Goal: Information Seeking & Learning: Learn about a topic

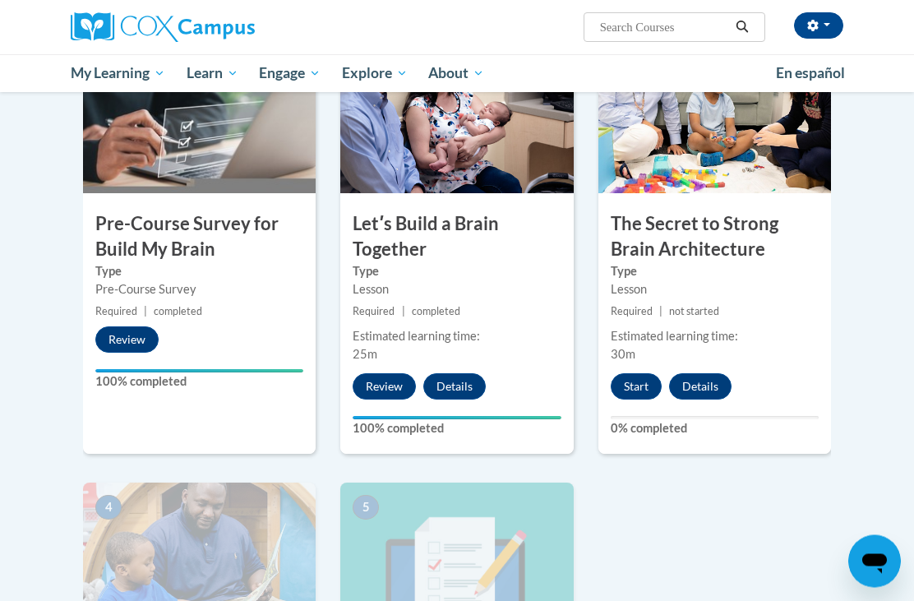
scroll to position [426, 0]
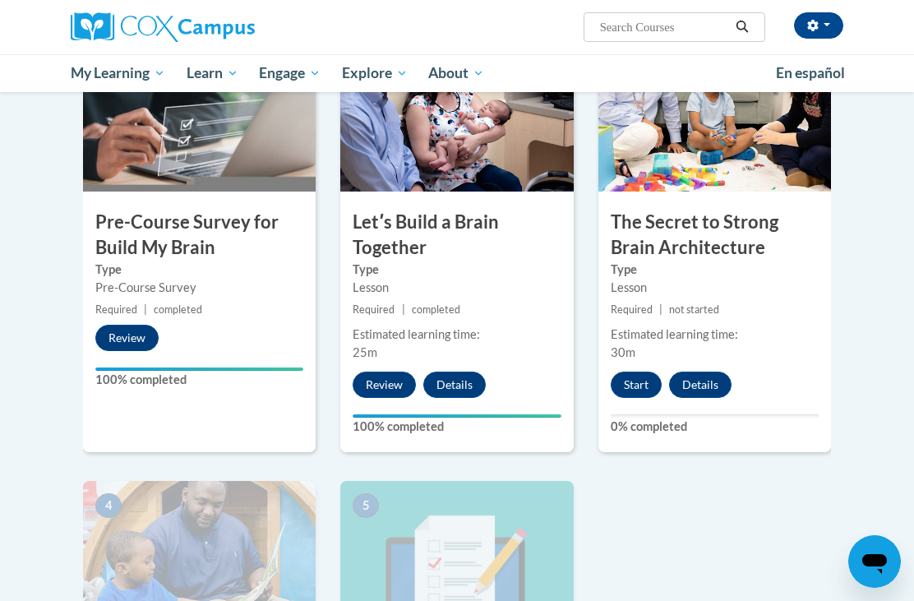
click at [633, 385] on button "Start" at bounding box center [635, 384] width 51 height 26
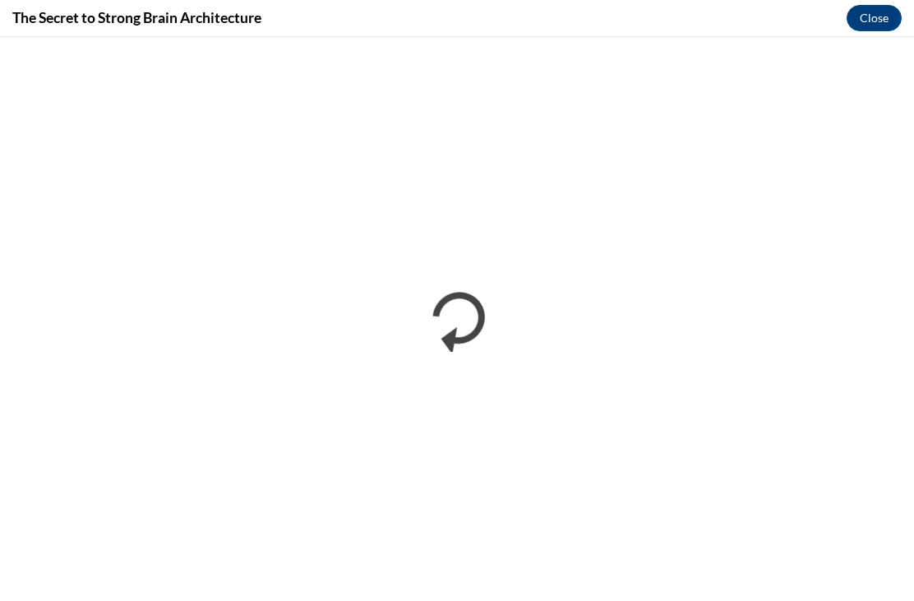
scroll to position [0, 0]
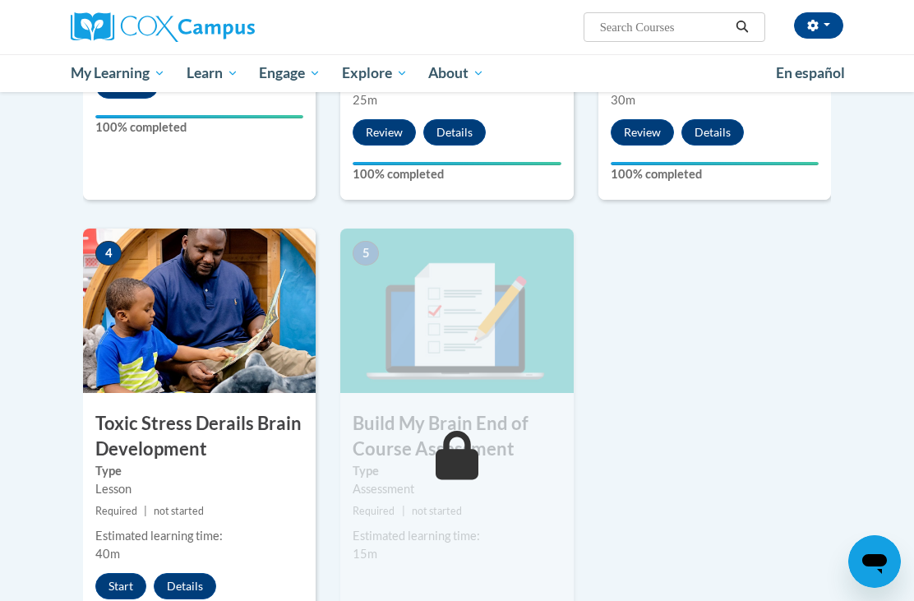
scroll to position [698, 0]
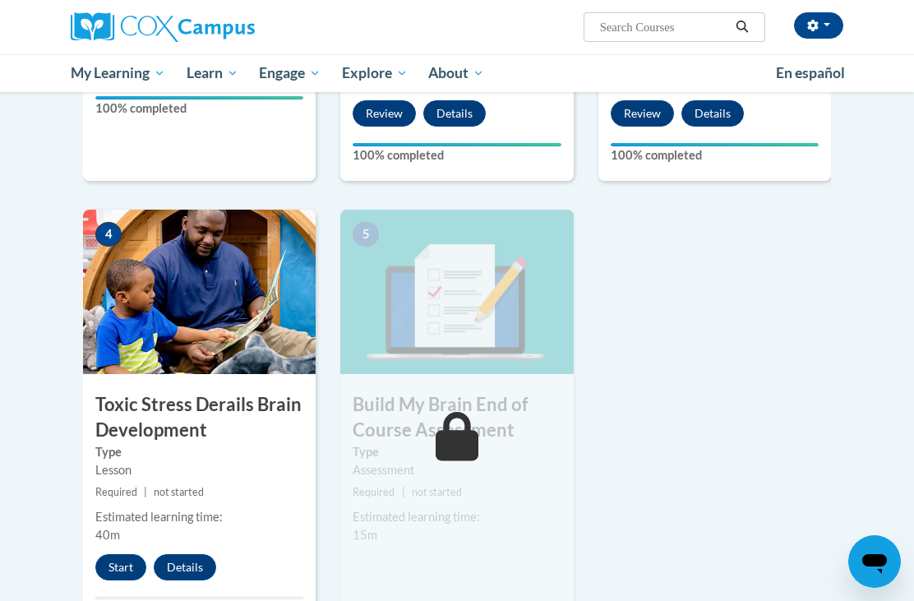
click at [112, 564] on button "Start" at bounding box center [120, 567] width 51 height 26
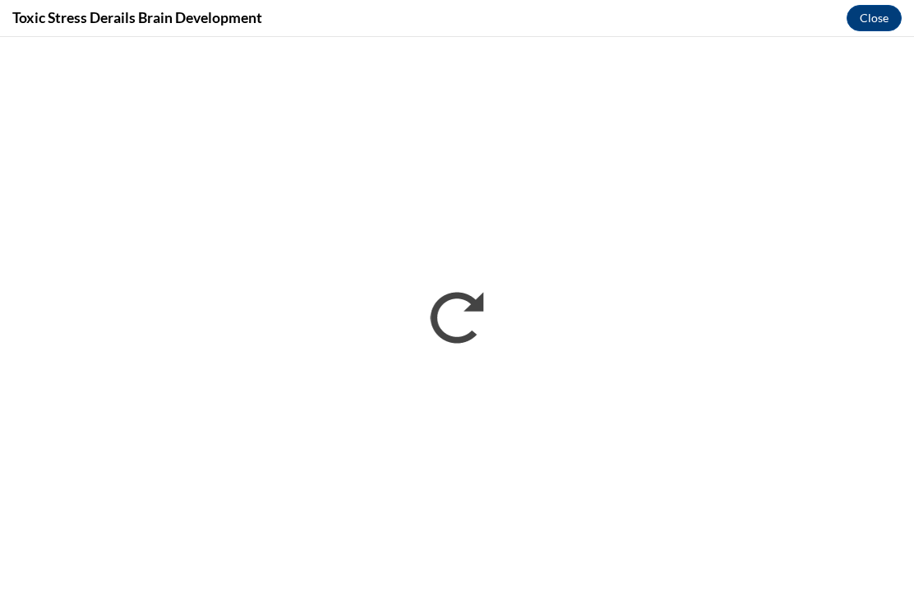
scroll to position [0, 0]
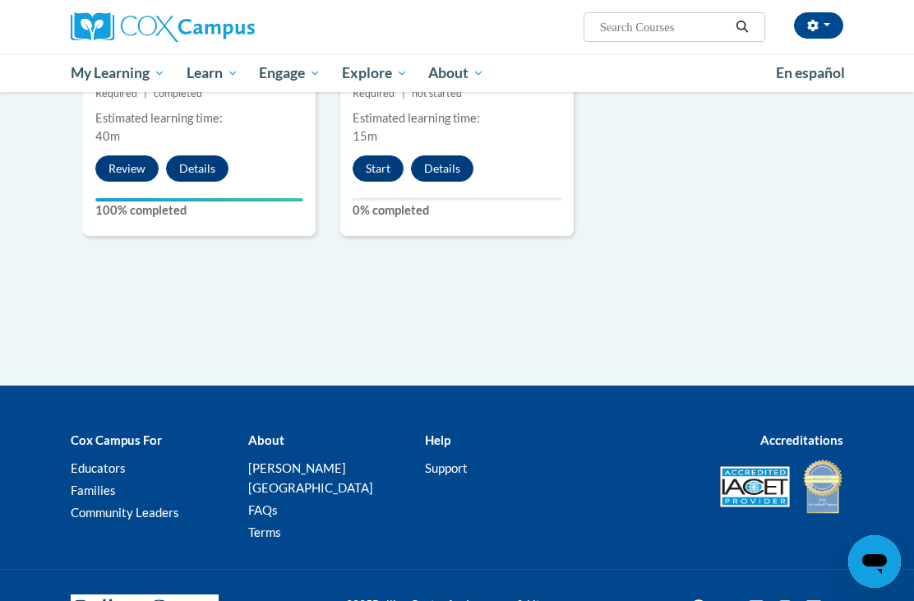
scroll to position [1095, 0]
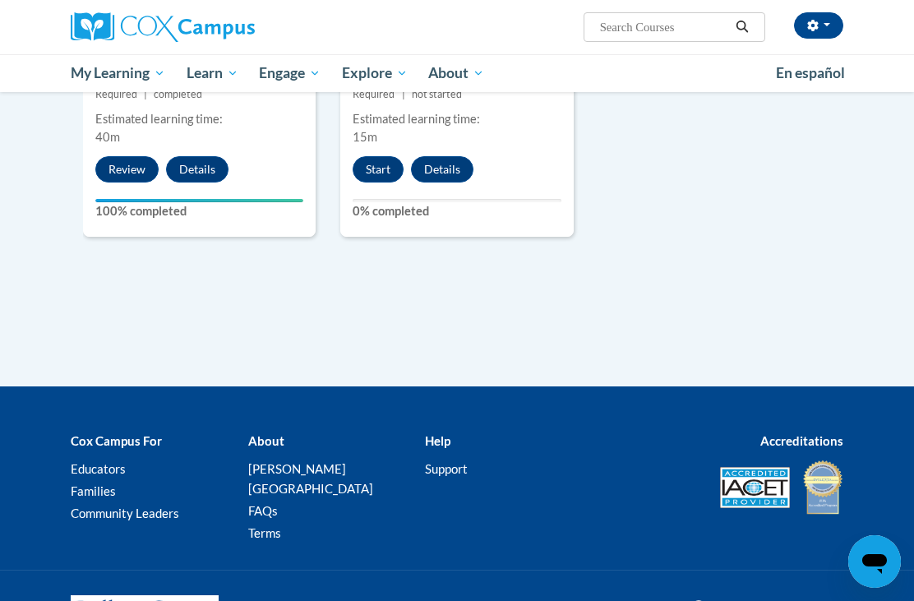
click at [373, 157] on button "Start" at bounding box center [377, 169] width 51 height 26
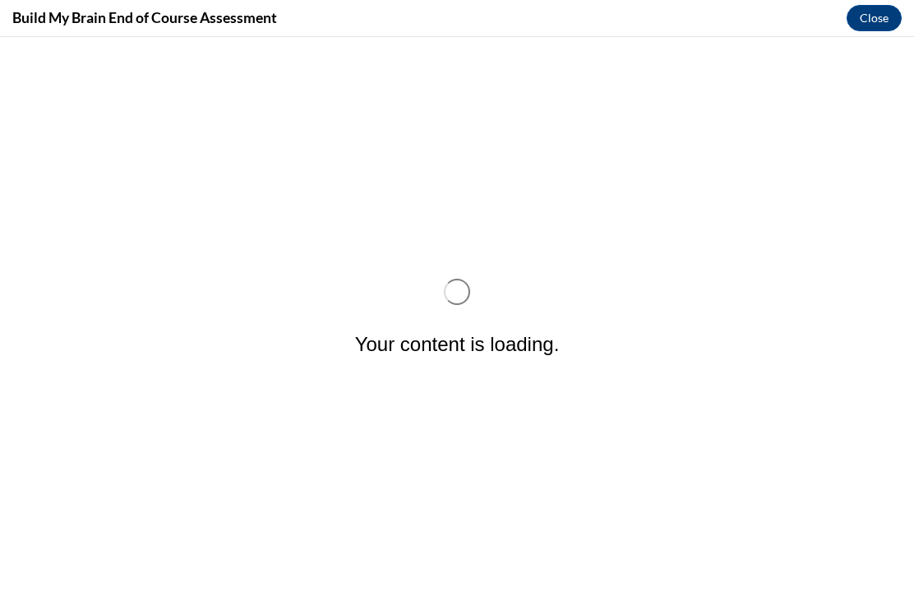
scroll to position [0, 0]
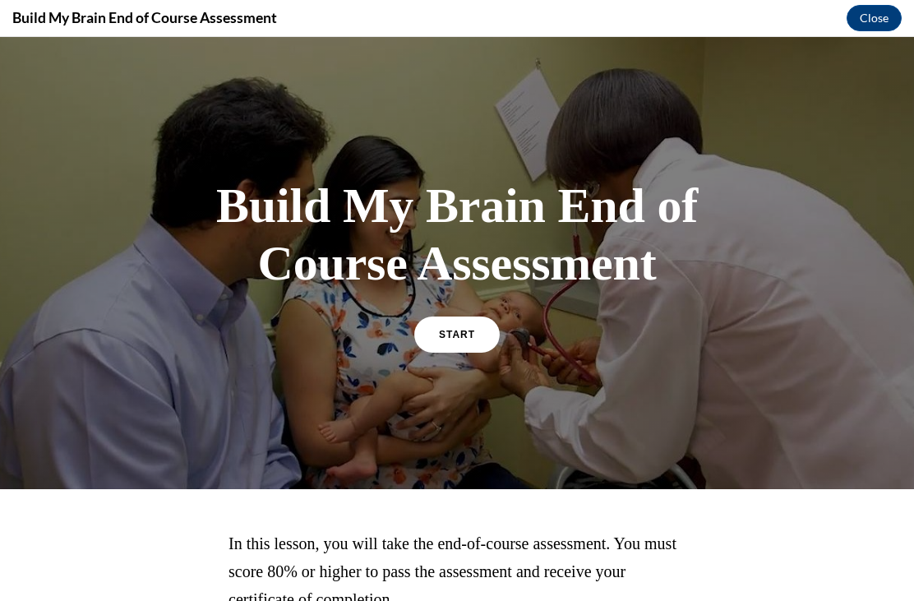
click at [466, 343] on link "START" at bounding box center [456, 334] width 85 height 36
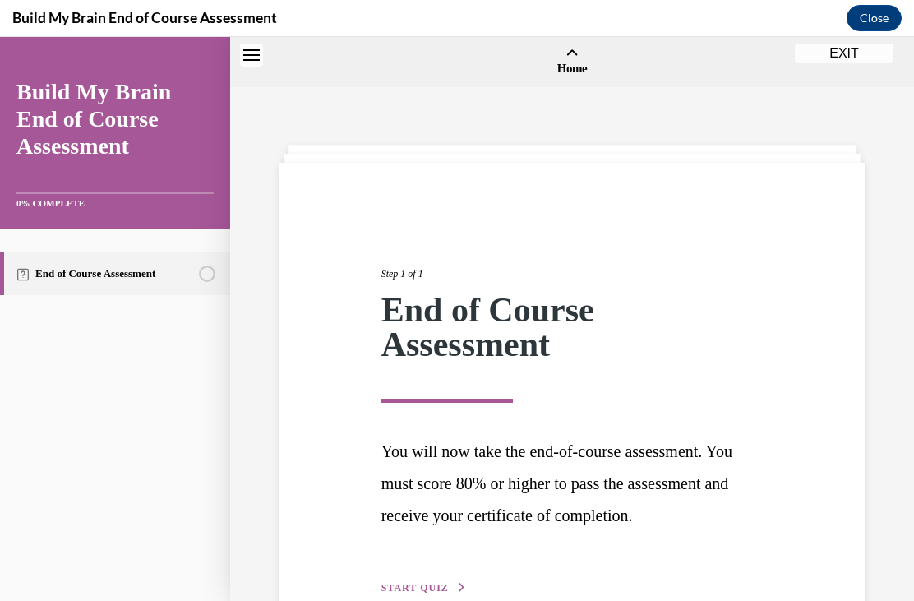
scroll to position [51, 0]
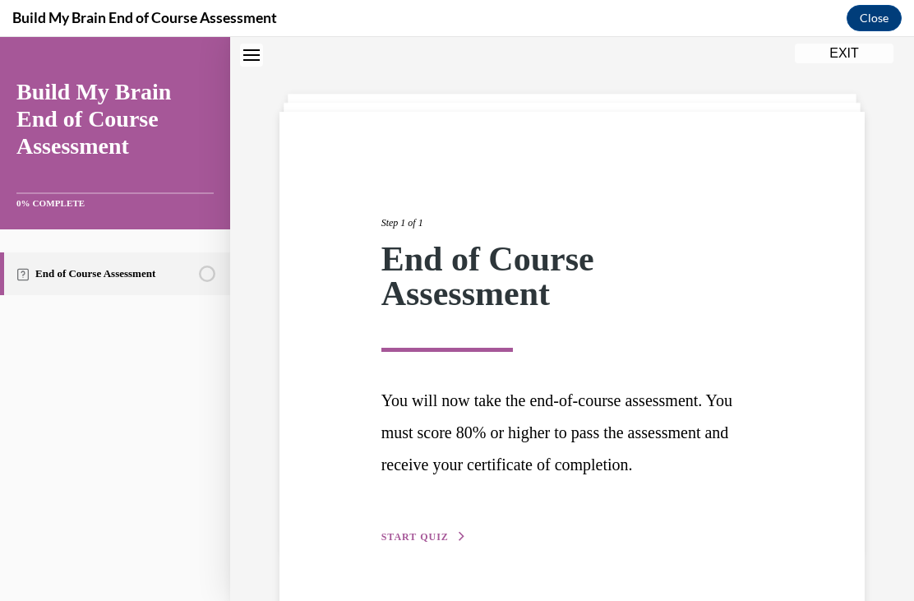
click at [435, 531] on span "START QUIZ" at bounding box center [414, 537] width 67 height 12
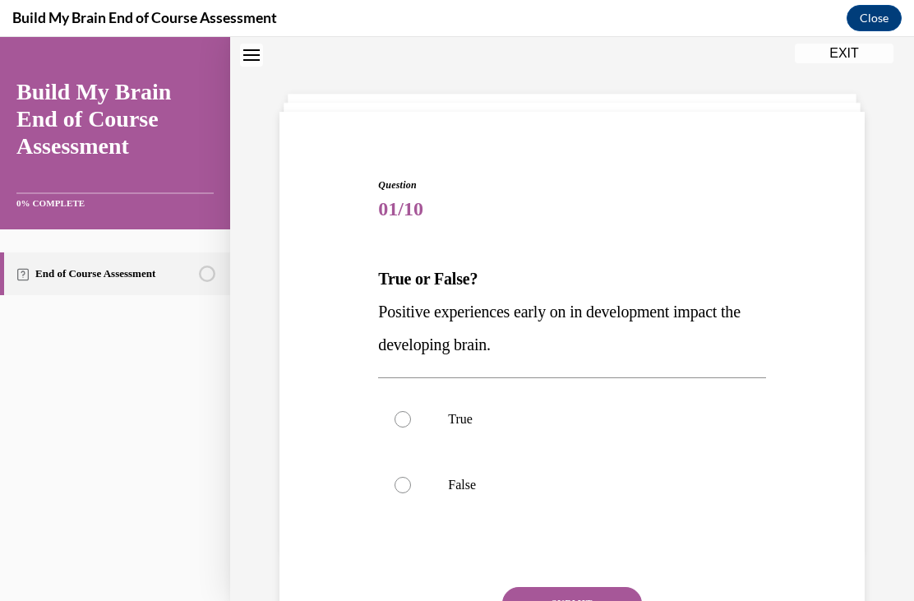
click at [400, 407] on label "True" at bounding box center [571, 419] width 387 height 66
click at [400, 411] on input "True" at bounding box center [402, 419] width 16 height 16
radio input "true"
click at [599, 600] on button "SUBMIT" at bounding box center [572, 603] width 140 height 33
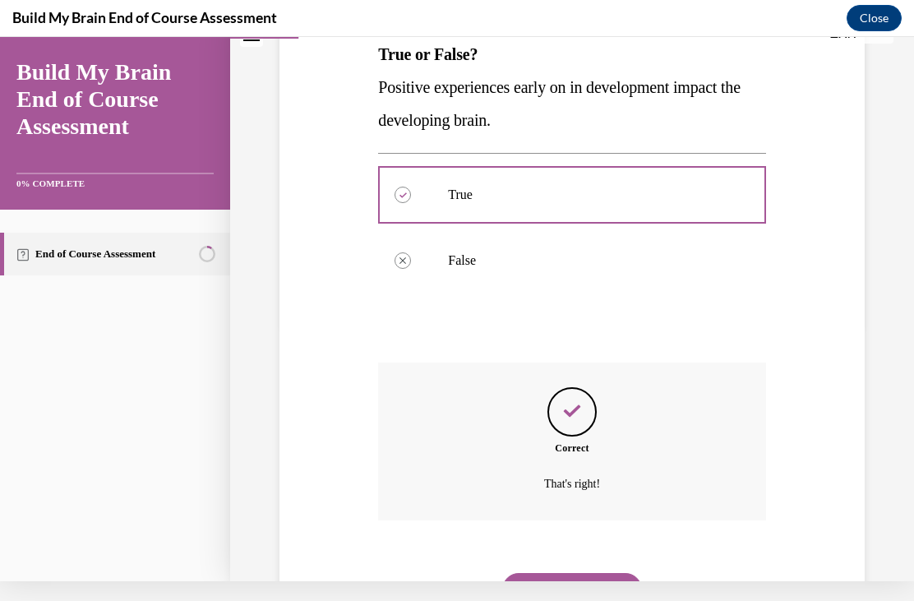
scroll to position [265, 0]
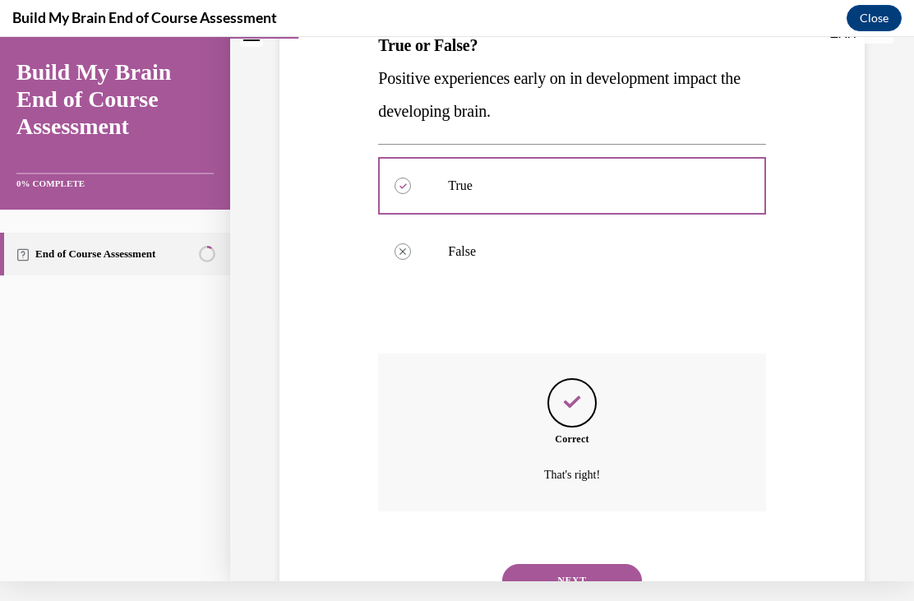
click at [606, 564] on button "NEXT" at bounding box center [572, 580] width 140 height 33
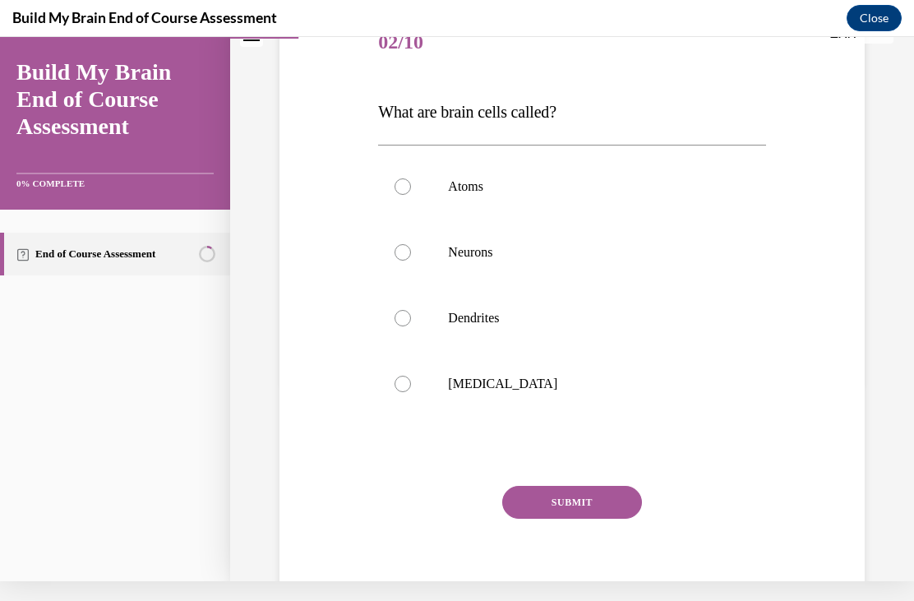
scroll to position [0, 0]
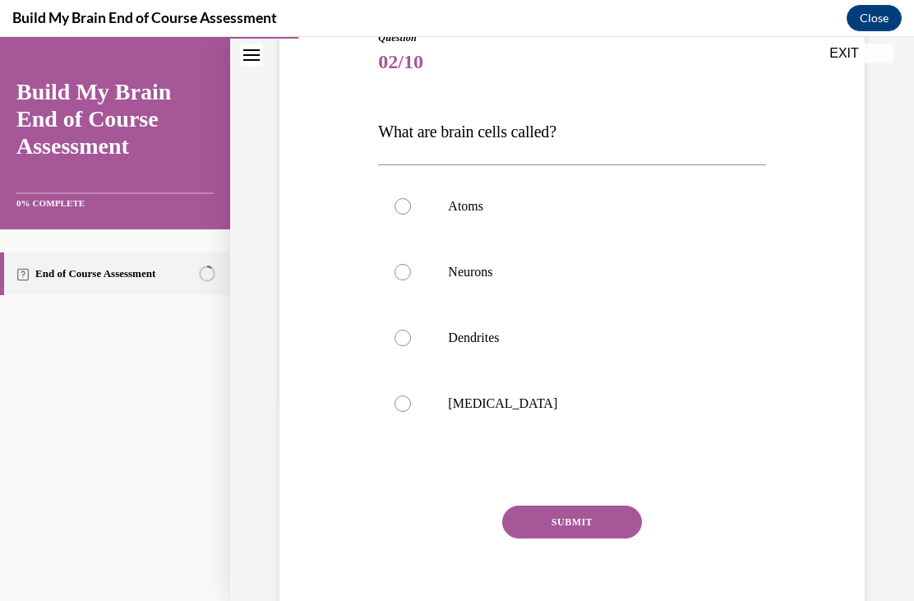
click at [420, 292] on label "Neurons" at bounding box center [571, 272] width 387 height 66
click at [411, 280] on input "Neurons" at bounding box center [402, 272] width 16 height 16
radio input "true"
click at [604, 518] on button "SUBMIT" at bounding box center [572, 521] width 140 height 33
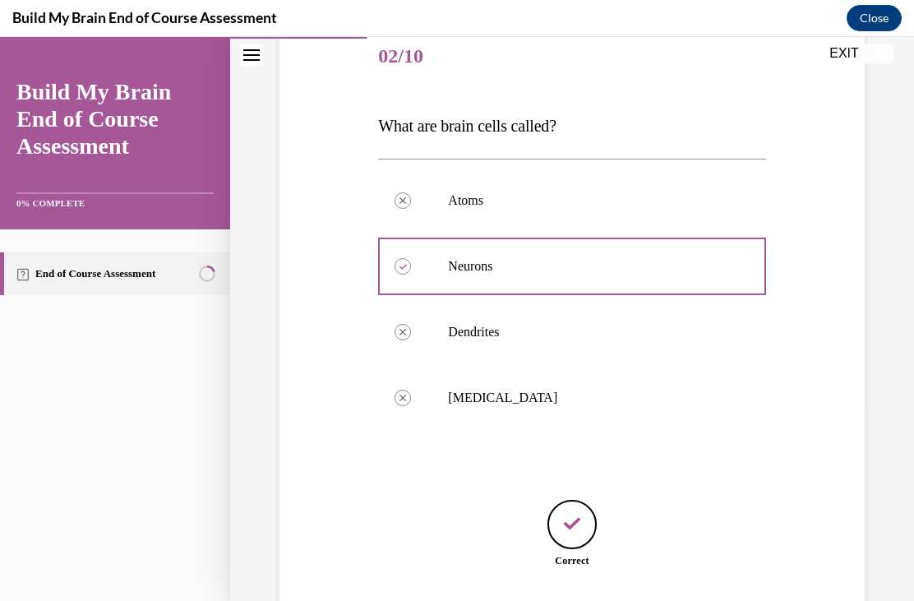
scroll to position [250, 0]
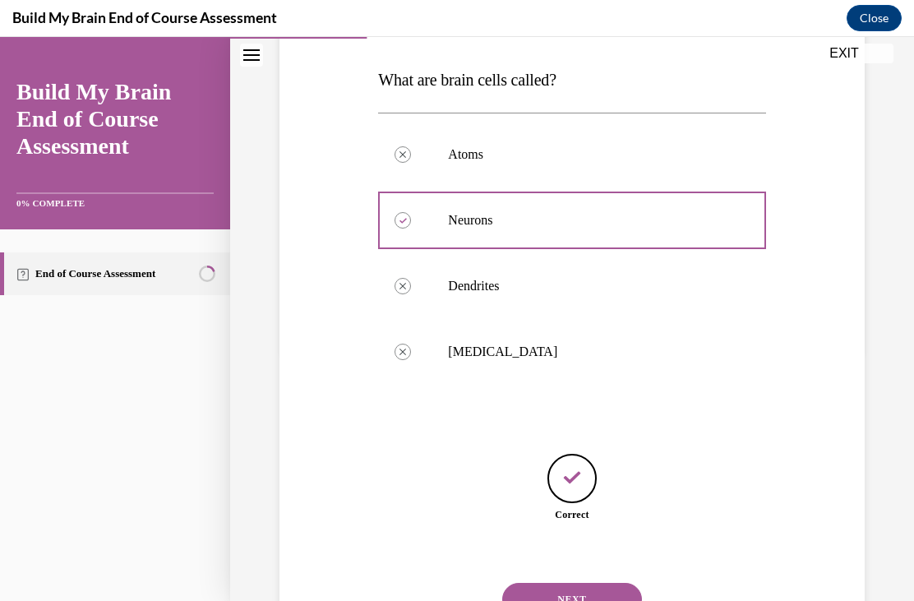
click at [598, 583] on button "NEXT" at bounding box center [572, 599] width 140 height 33
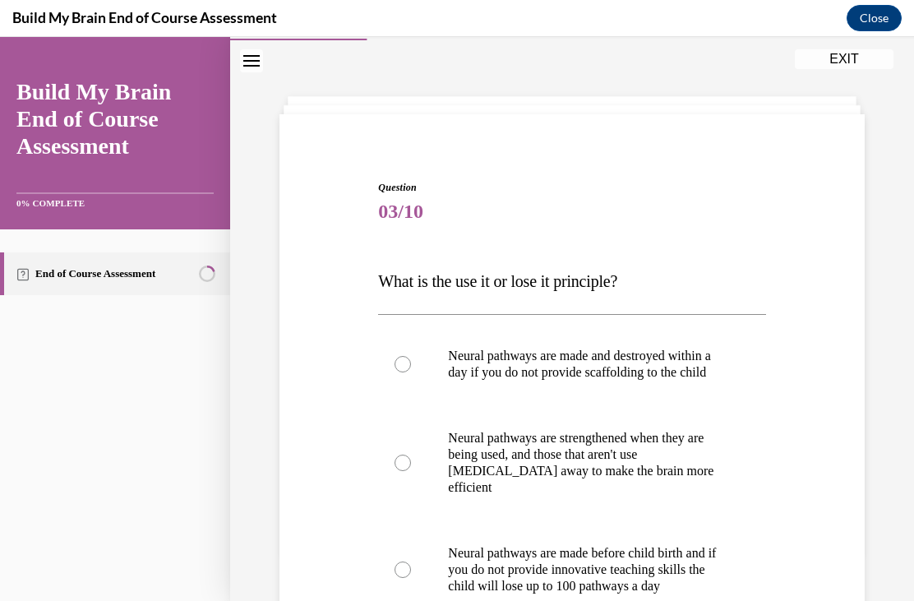
scroll to position [58, 0]
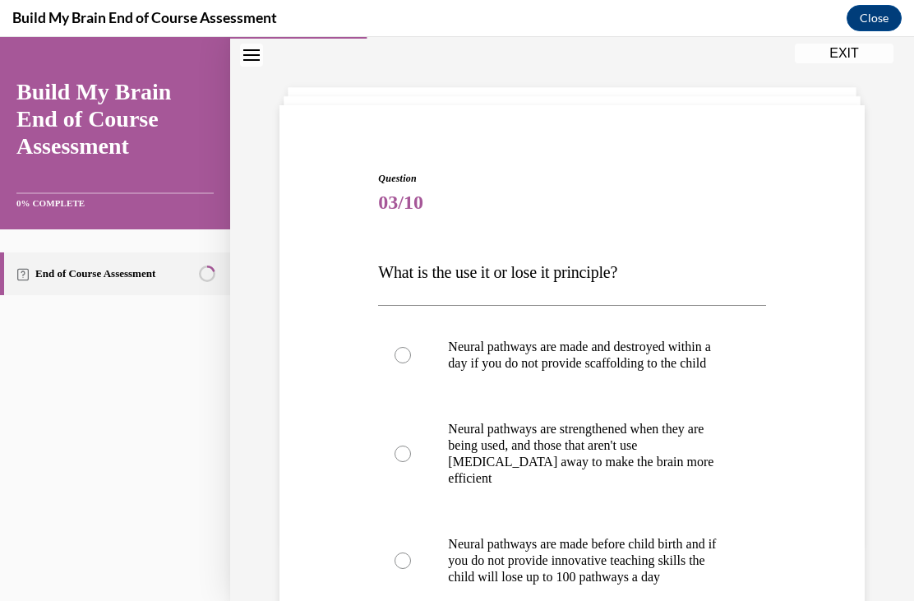
click at [395, 444] on label "Neural pathways are strengthened when they are being used, and those that aren'…" at bounding box center [571, 453] width 387 height 115
click at [395, 445] on input "Neural pathways are strengthened when they are being used, and those that aren'…" at bounding box center [402, 453] width 16 height 16
radio input "true"
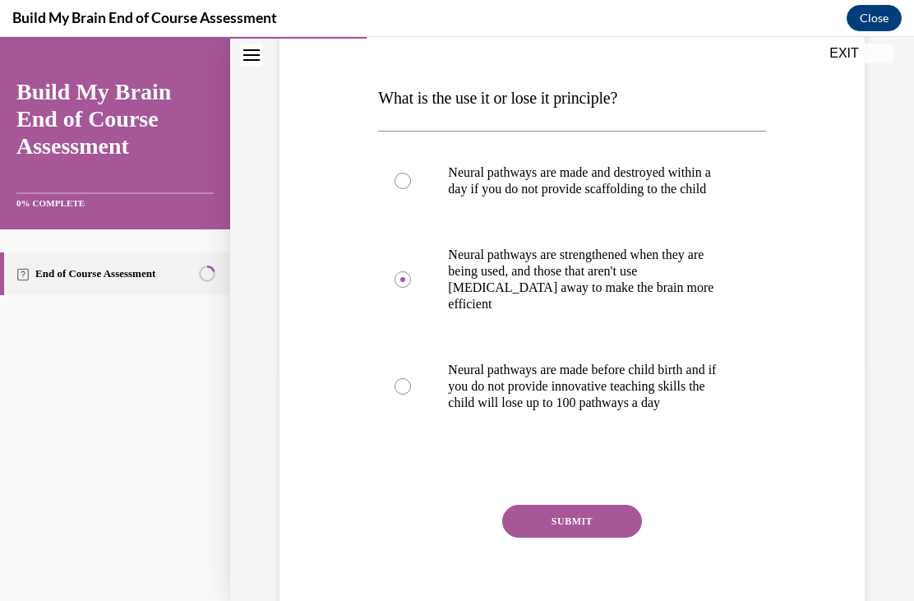
scroll to position [232, 0]
click at [597, 537] on button "SUBMIT" at bounding box center [572, 520] width 140 height 33
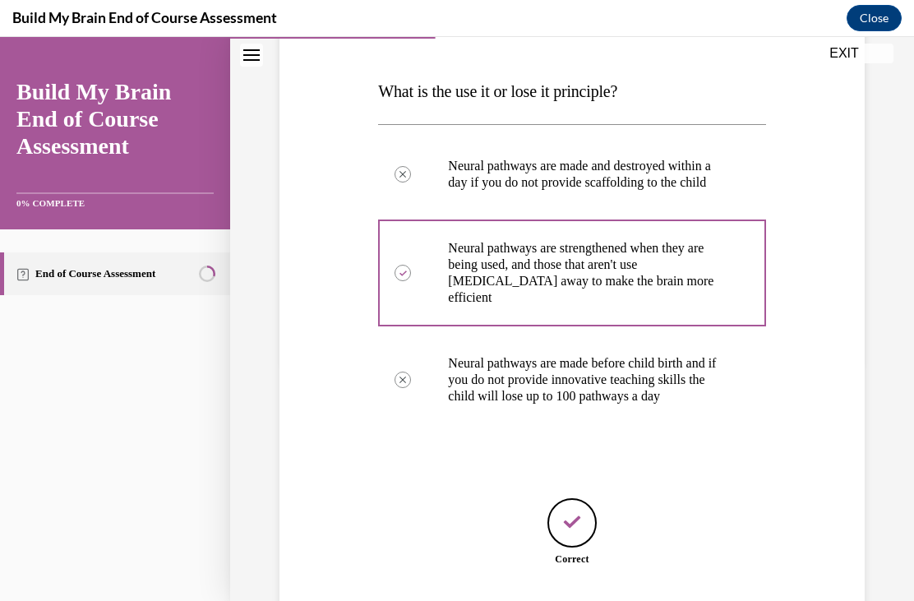
scroll to position [299, 0]
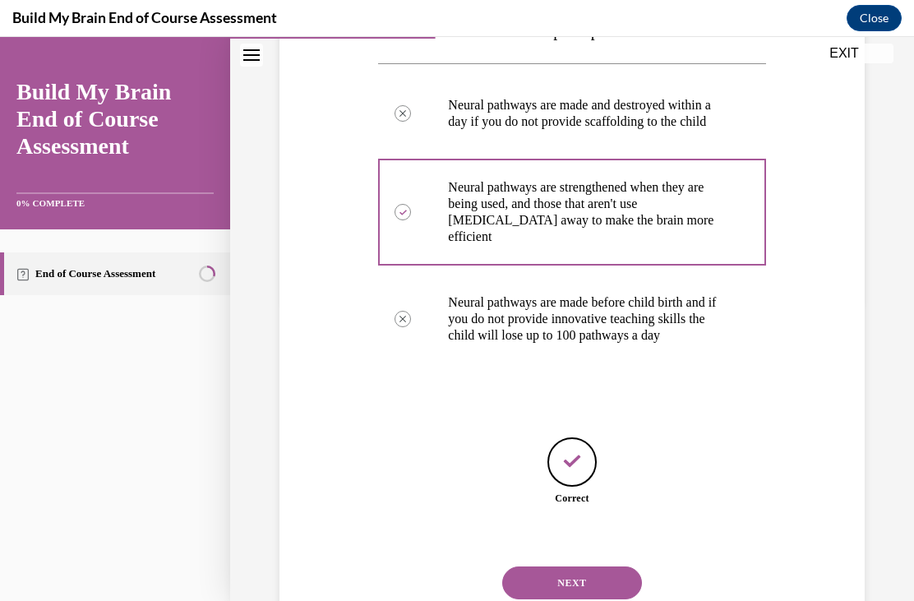
click at [606, 587] on button "NEXT" at bounding box center [572, 582] width 140 height 33
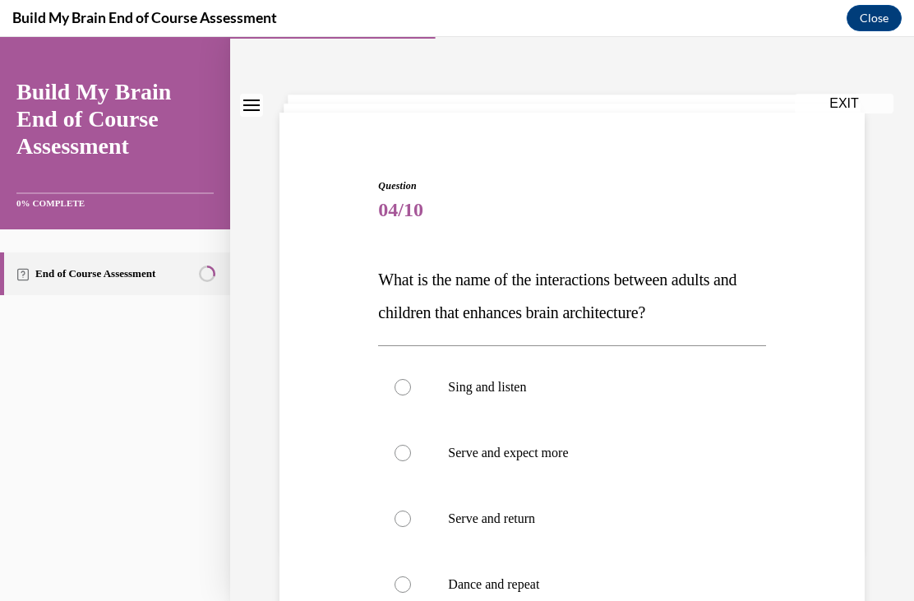
scroll to position [59, 0]
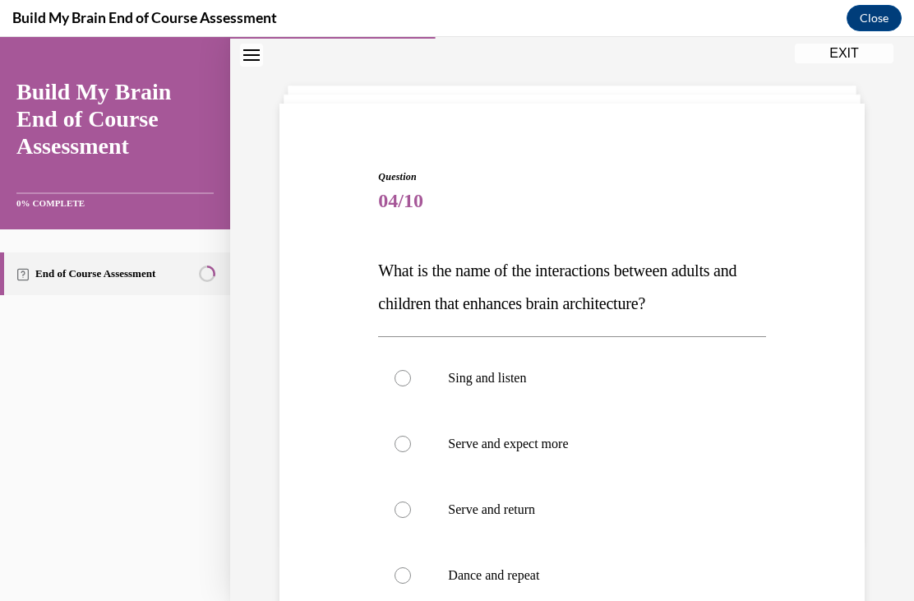
click at [416, 510] on label "Serve and return" at bounding box center [571, 510] width 387 height 66
click at [411, 510] on input "Serve and return" at bounding box center [402, 509] width 16 height 16
radio input "true"
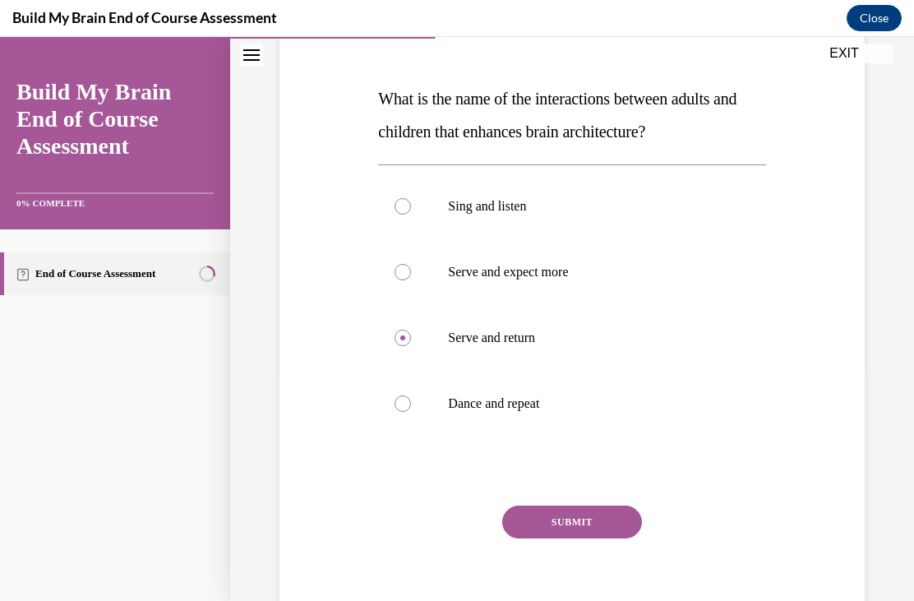
click at [576, 523] on button "SUBMIT" at bounding box center [572, 521] width 140 height 33
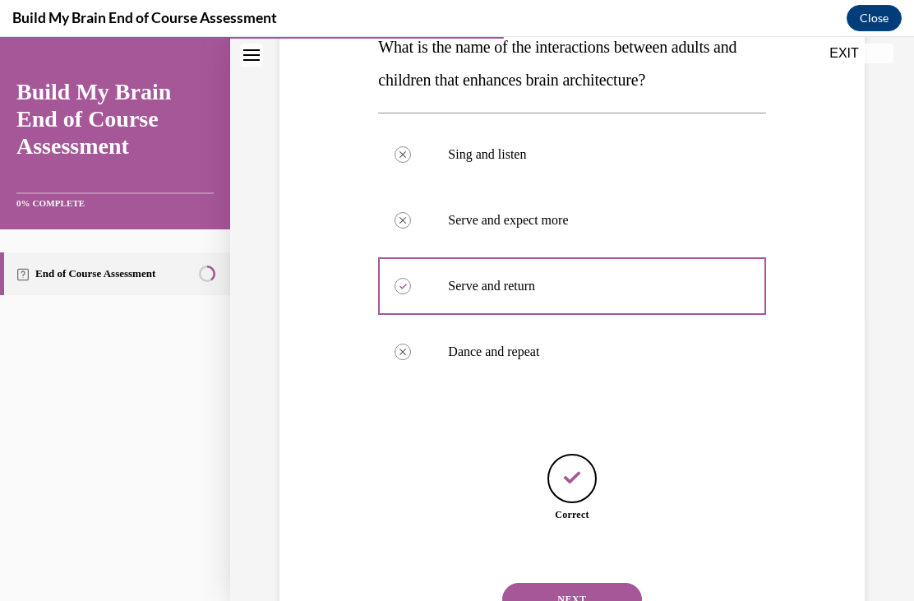
click at [619, 583] on button "NEXT" at bounding box center [572, 599] width 140 height 33
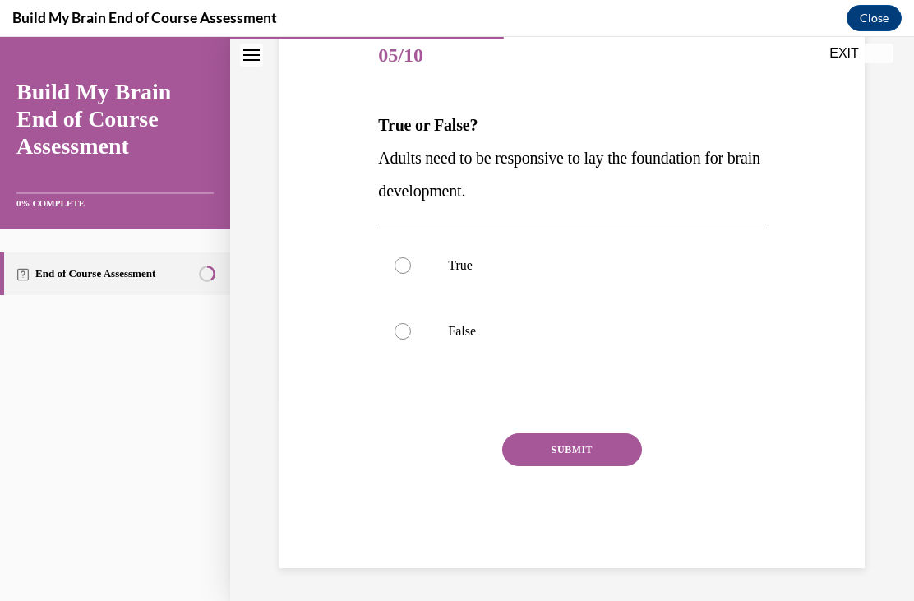
scroll to position [132, 0]
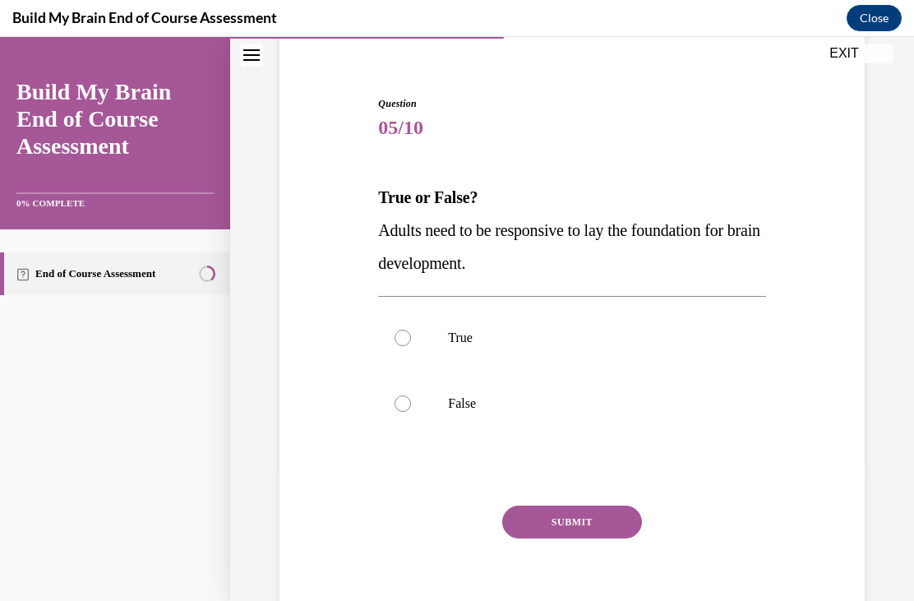
click at [417, 346] on label "True" at bounding box center [571, 338] width 387 height 66
click at [411, 346] on input "True" at bounding box center [402, 337] width 16 height 16
radio input "true"
click at [602, 520] on button "SUBMIT" at bounding box center [572, 521] width 140 height 33
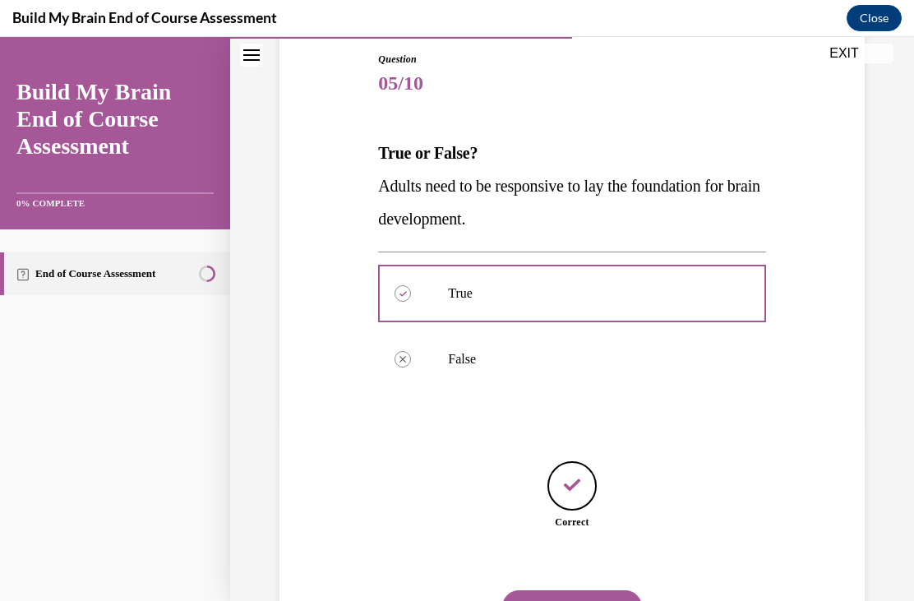
scroll to position [184, 0]
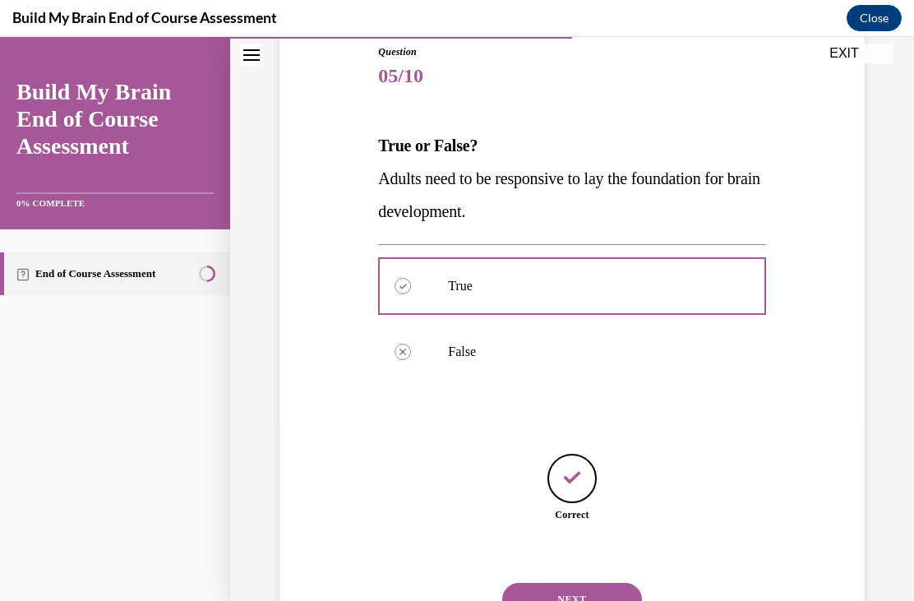
click at [633, 583] on button "NEXT" at bounding box center [572, 599] width 140 height 33
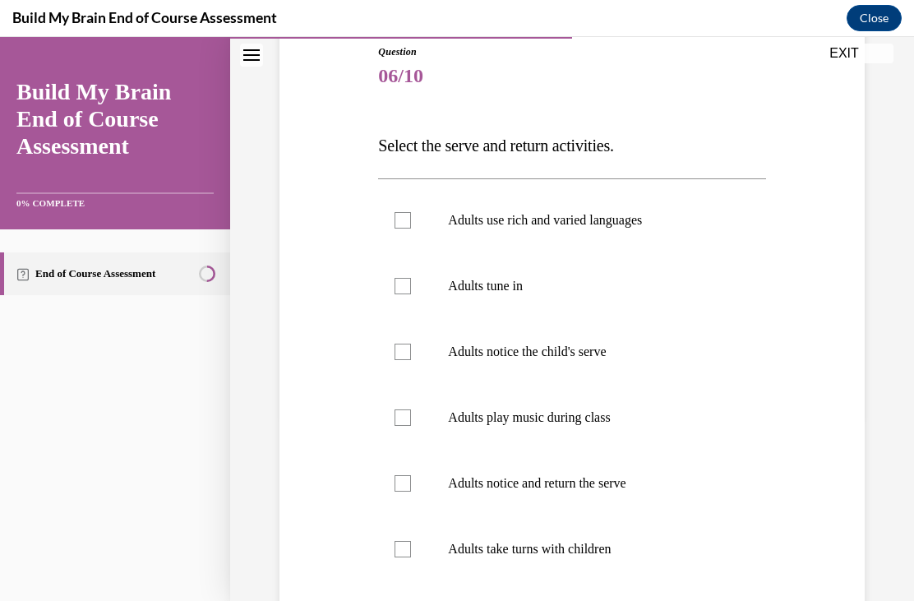
click at [409, 228] on div at bounding box center [402, 220] width 16 height 16
click at [409, 228] on input "Adults use rich and varied languages" at bounding box center [402, 220] width 16 height 16
checkbox input "true"
click at [408, 287] on div at bounding box center [402, 286] width 16 height 16
click at [408, 287] on input "Adults tune in" at bounding box center [402, 286] width 16 height 16
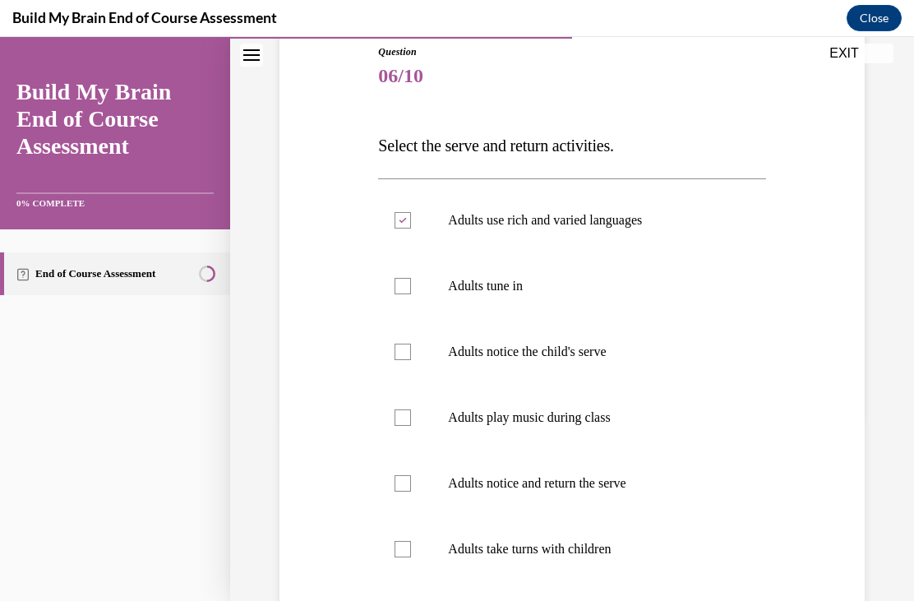
checkbox input "true"
click at [402, 332] on label "Adults notice the child's serve" at bounding box center [571, 352] width 387 height 66
click at [402, 343] on input "Adults notice the child's serve" at bounding box center [402, 351] width 16 height 16
checkbox input "true"
click at [436, 479] on label "Adults notice and return the serve" at bounding box center [571, 483] width 387 height 66
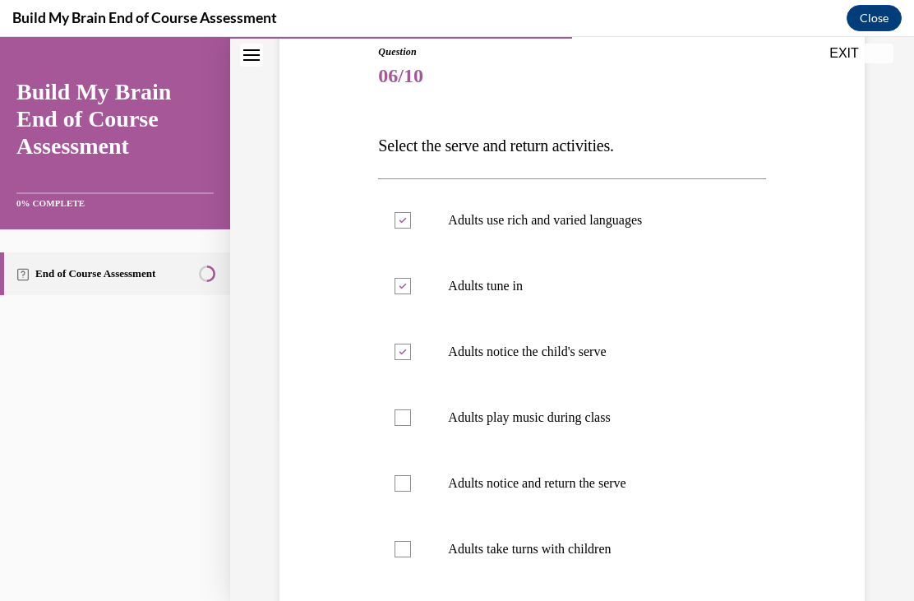
click at [411, 479] on input "Adults notice and return the serve" at bounding box center [402, 483] width 16 height 16
checkbox input "true"
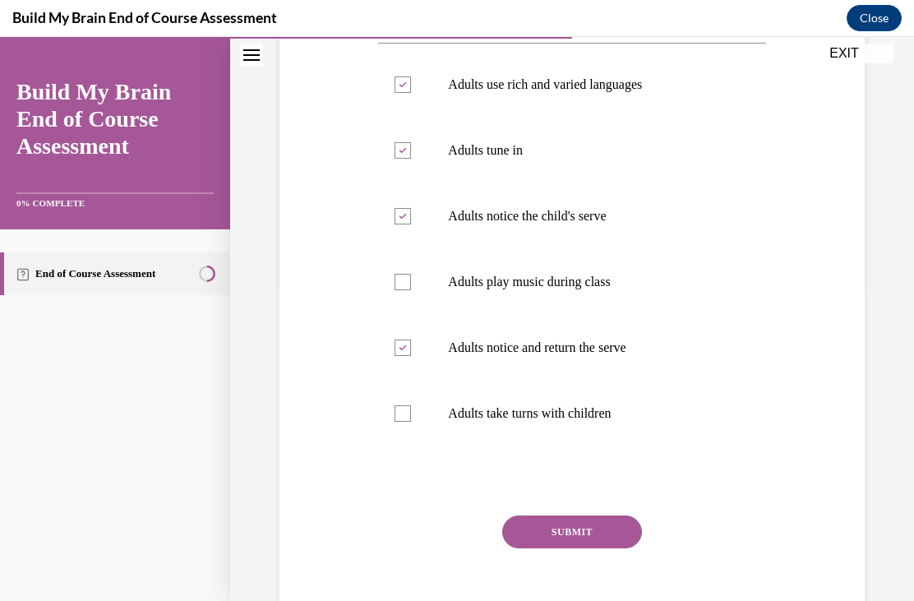
scroll to position [324, 0]
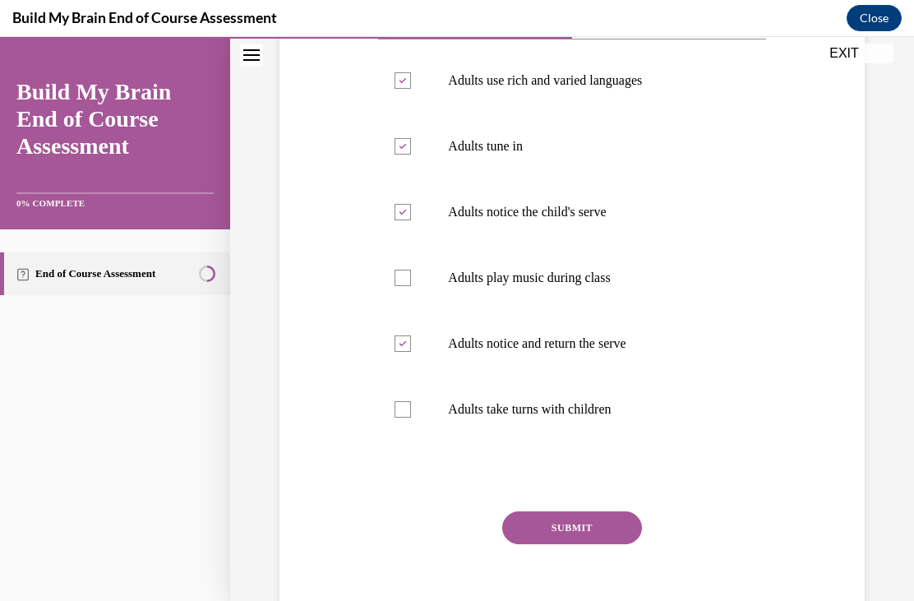
click at [411, 411] on div at bounding box center [402, 409] width 16 height 16
click at [411, 411] on input "Adults take turns with children" at bounding box center [402, 409] width 16 height 16
checkbox input "true"
click at [580, 527] on button "SUBMIT" at bounding box center [572, 527] width 140 height 33
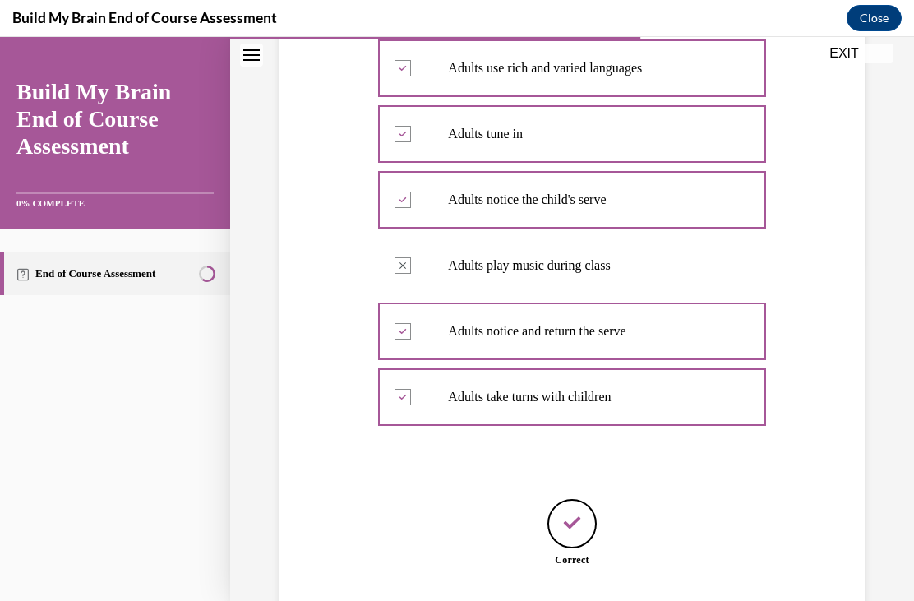
scroll to position [381, 0]
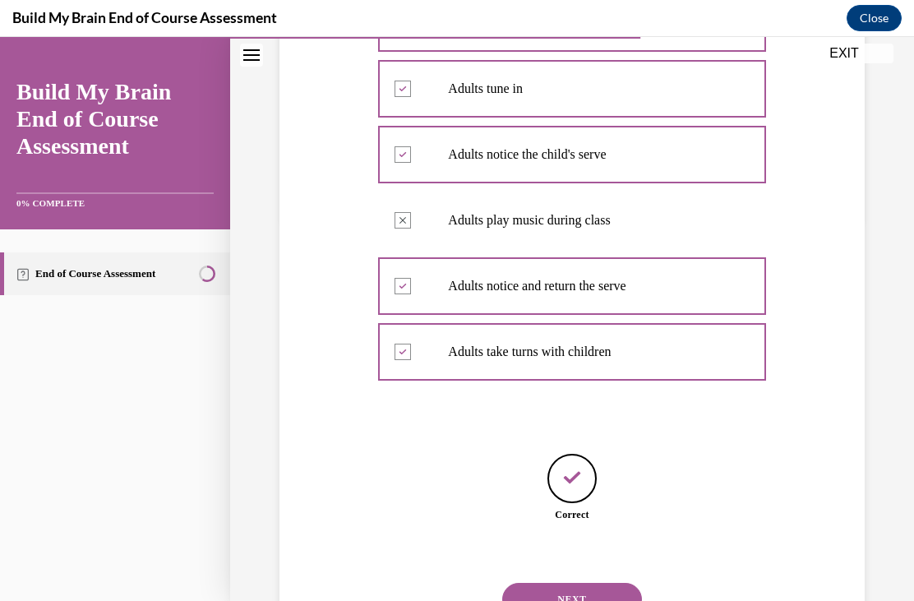
click at [611, 583] on button "NEXT" at bounding box center [572, 599] width 140 height 33
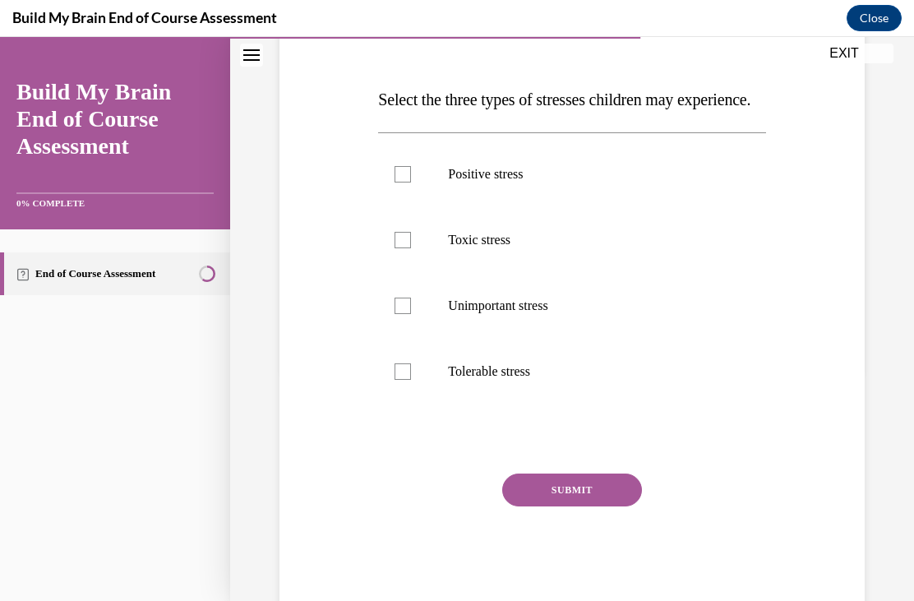
scroll to position [46, 0]
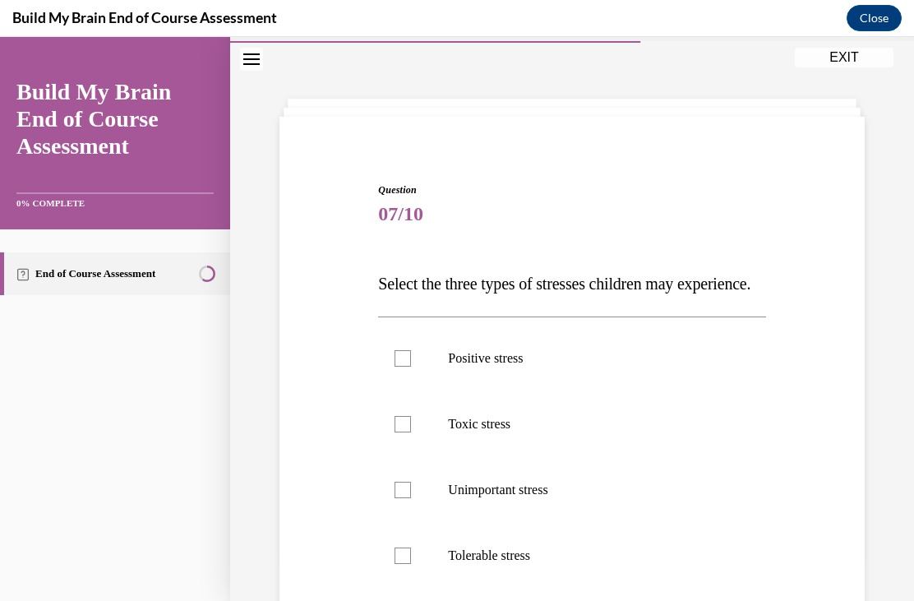
click at [425, 391] on label "Positive stress" at bounding box center [571, 358] width 387 height 66
click at [411, 366] on input "Positive stress" at bounding box center [402, 358] width 16 height 16
checkbox input "true"
click at [418, 523] on label "Unimportant stress" at bounding box center [571, 490] width 387 height 66
click at [411, 498] on input "Unimportant stress" at bounding box center [402, 489] width 16 height 16
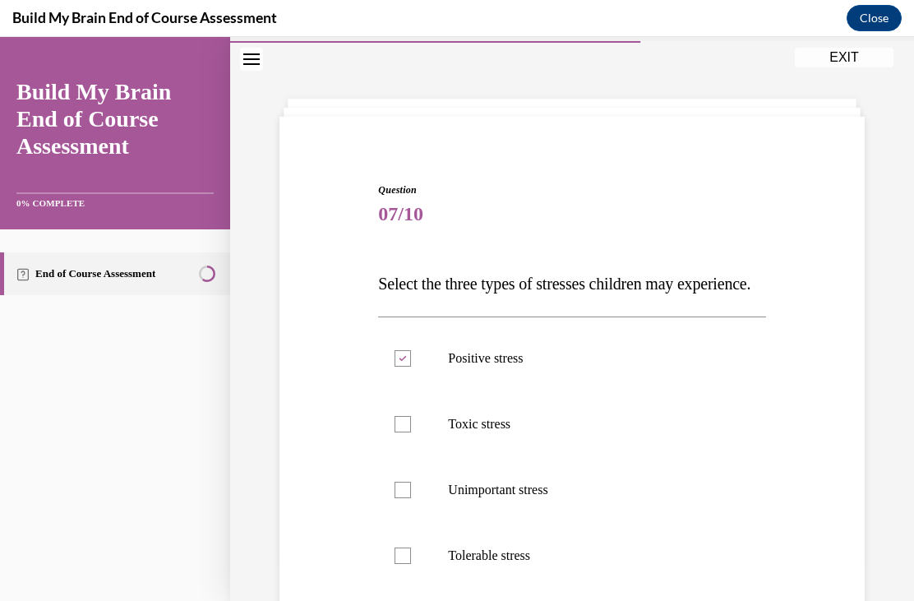
checkbox input "true"
click at [417, 584] on label "Tolerable stress" at bounding box center [571, 556] width 387 height 66
click at [411, 564] on input "Tolerable stress" at bounding box center [402, 555] width 16 height 16
checkbox input "true"
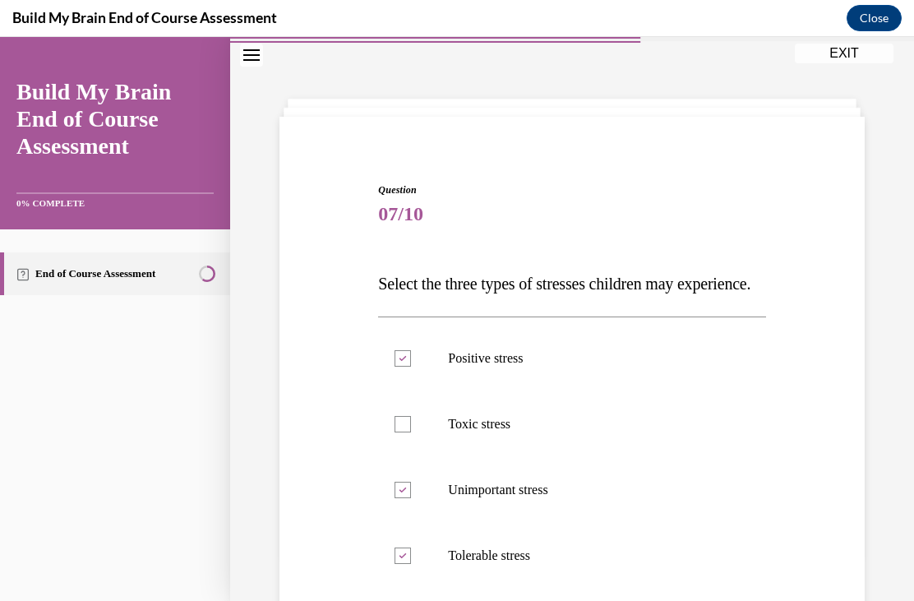
scroll to position [85, 0]
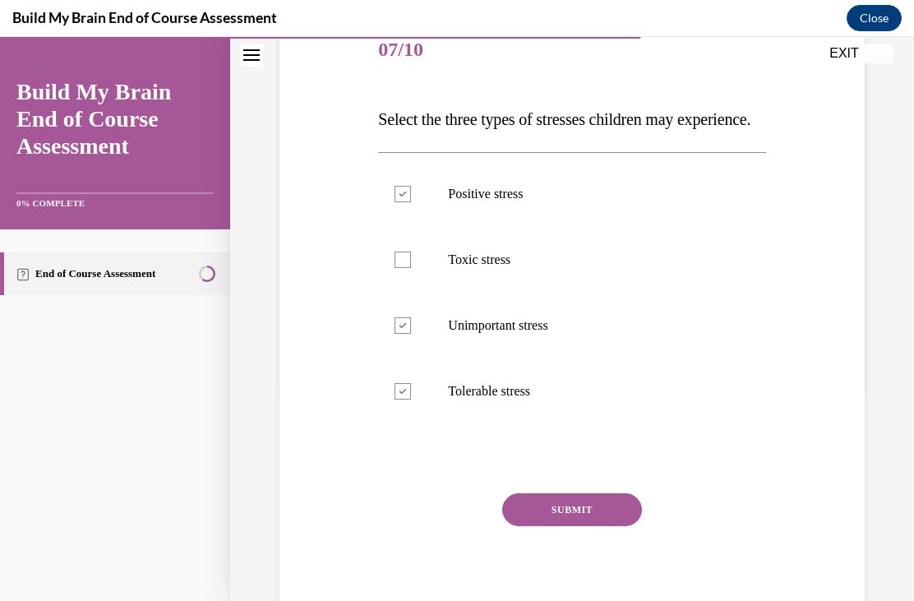
click at [576, 526] on button "SUBMIT" at bounding box center [572, 509] width 140 height 33
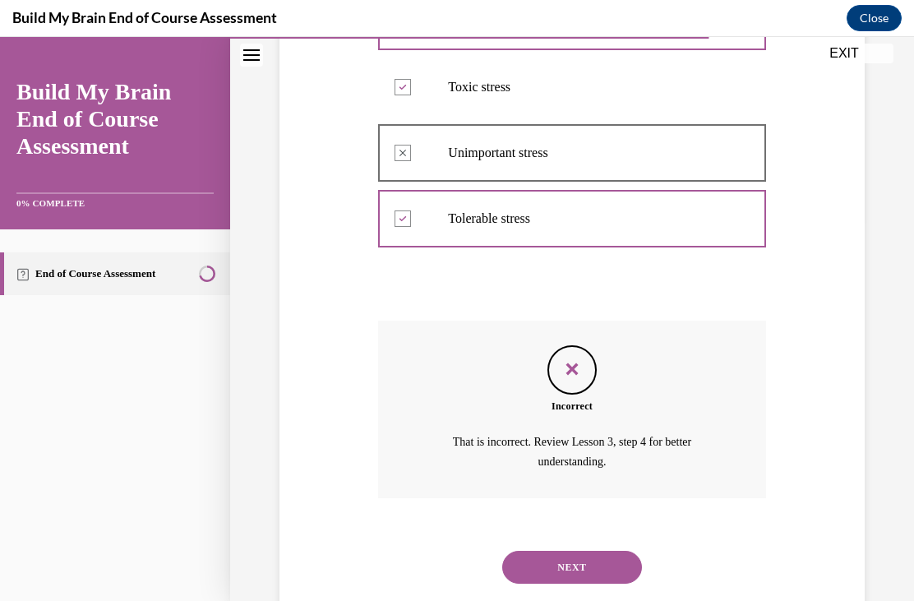
scroll to position [382, 0]
click at [590, 573] on button "NEXT" at bounding box center [572, 567] width 140 height 33
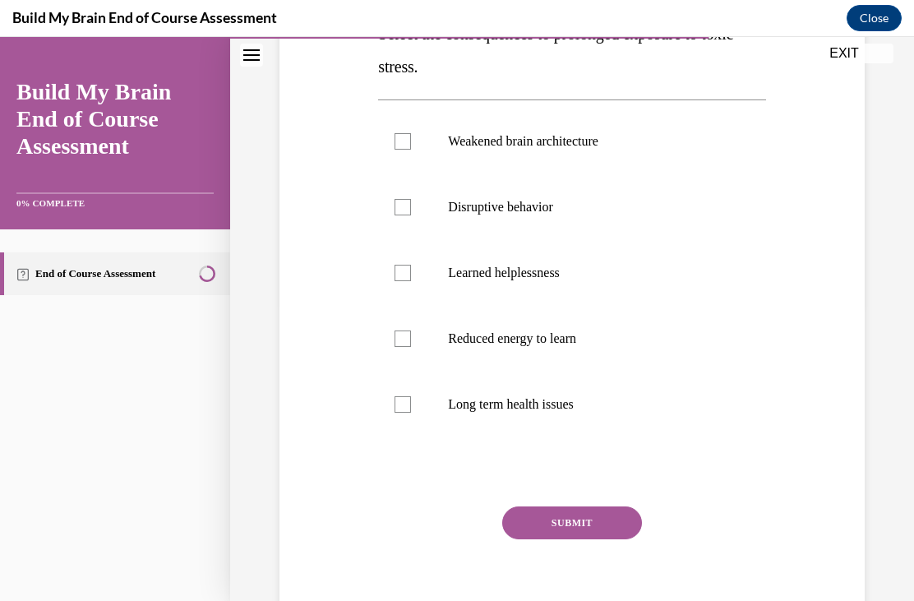
scroll to position [30, 0]
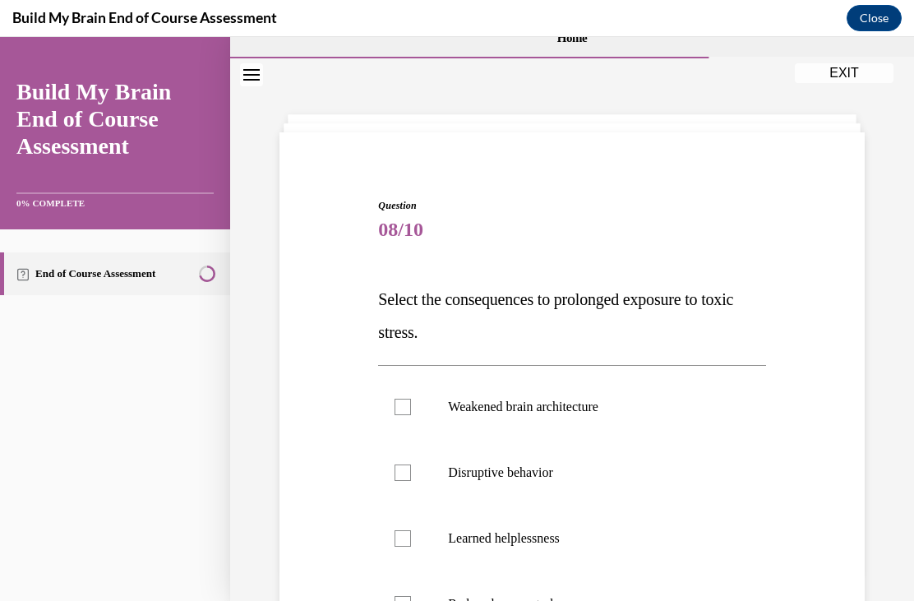
click at [407, 463] on label "Disruptive behavior" at bounding box center [571, 473] width 387 height 66
click at [407, 464] on input "Disruptive behavior" at bounding box center [402, 472] width 16 height 16
checkbox input "true"
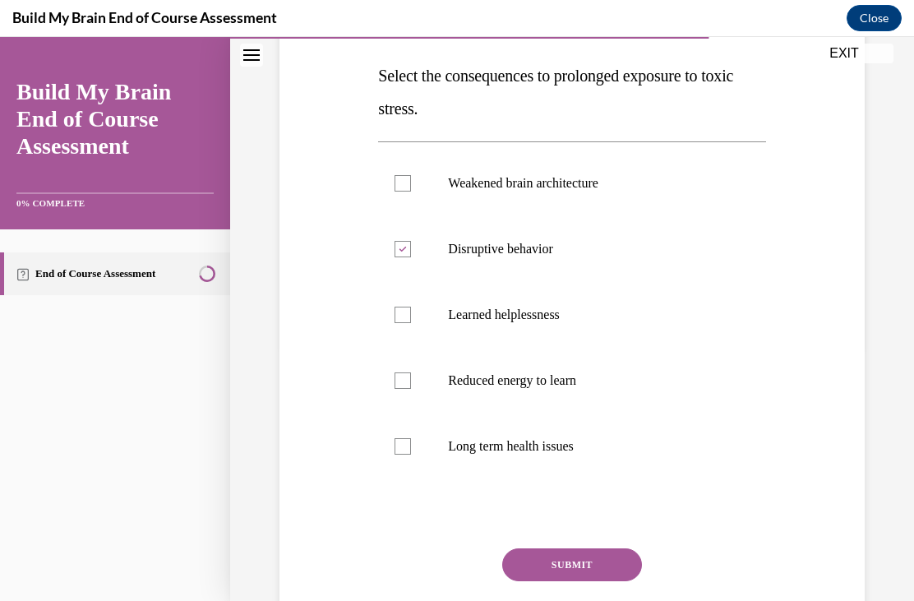
scroll to position [256, 0]
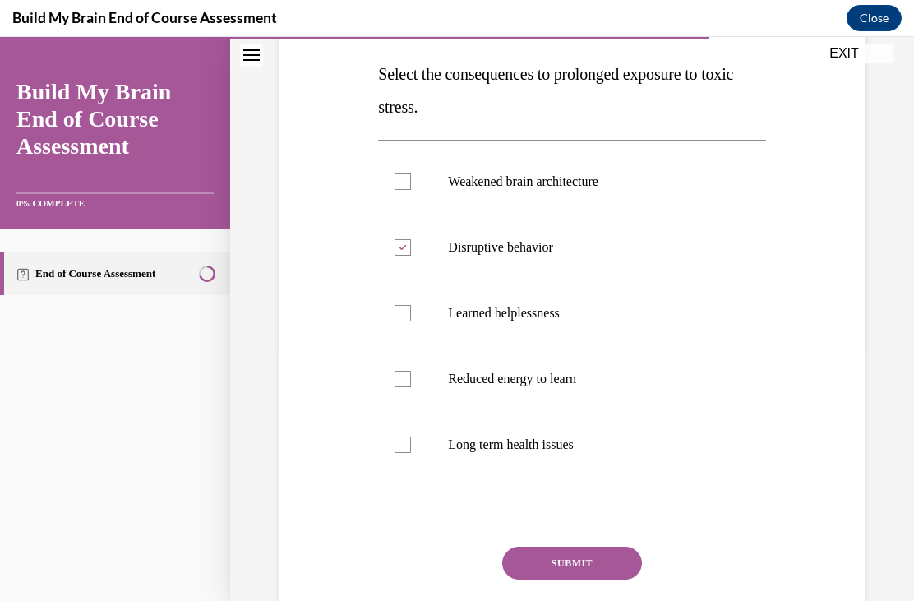
click at [401, 440] on div at bounding box center [402, 444] width 16 height 16
click at [401, 440] on input "Long term health issues" at bounding box center [402, 444] width 16 height 16
checkbox input "true"
click at [584, 570] on button "SUBMIT" at bounding box center [572, 562] width 140 height 33
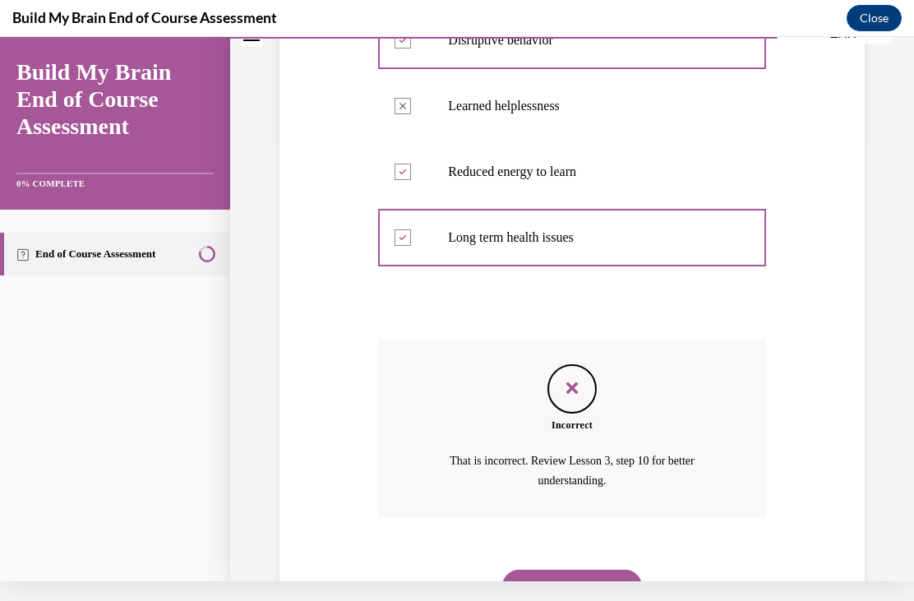
scroll to position [447, 0]
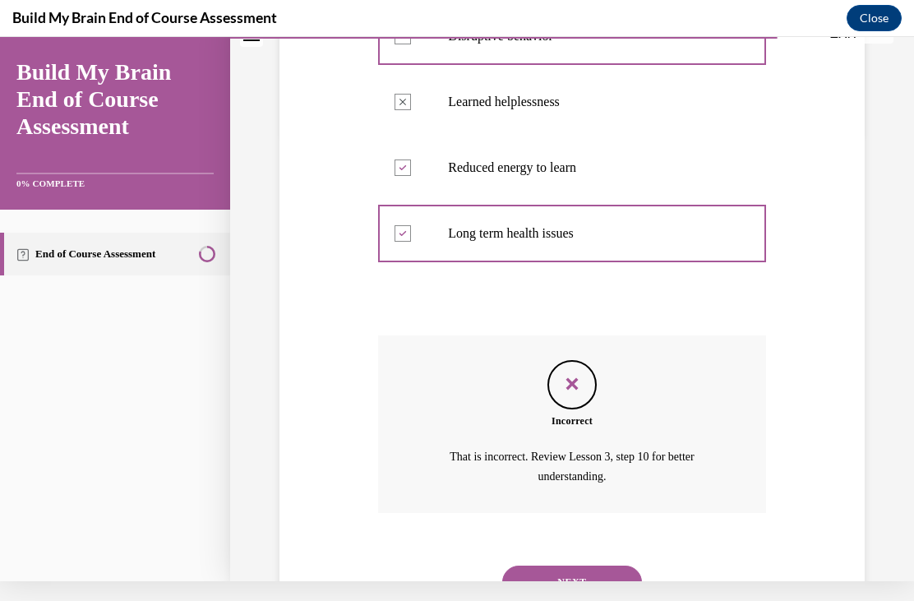
click at [570, 565] on button "NEXT" at bounding box center [572, 581] width 140 height 33
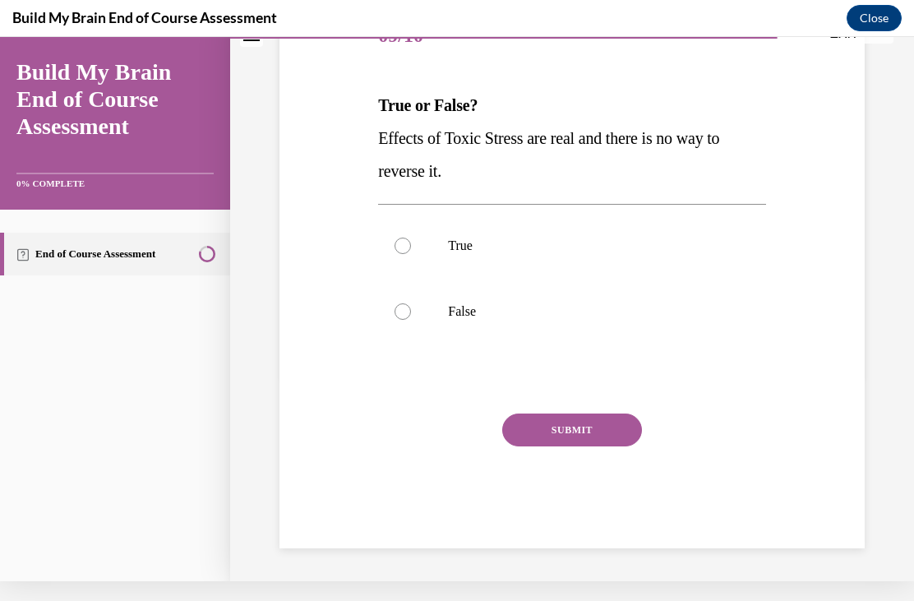
scroll to position [132, 0]
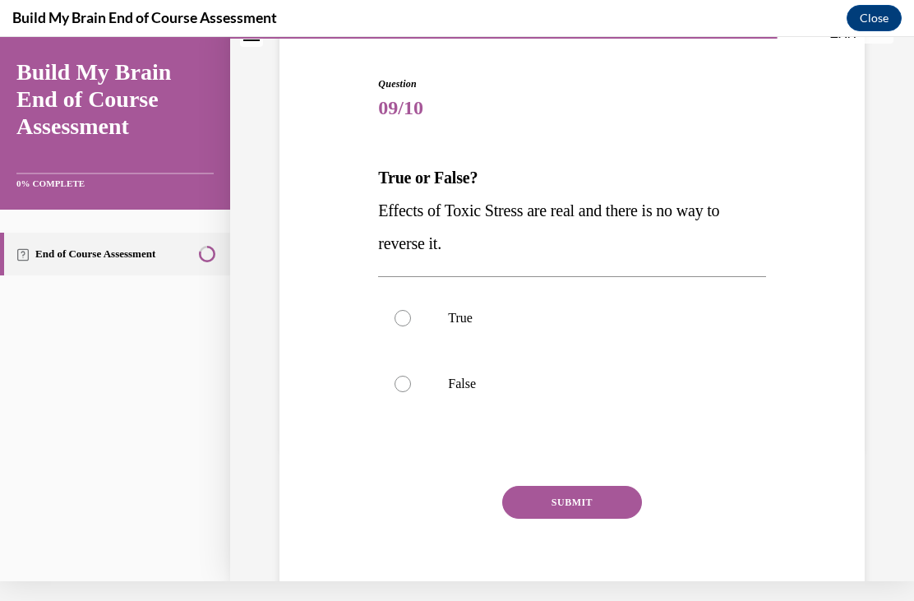
click at [418, 318] on label "True" at bounding box center [571, 318] width 387 height 66
click at [411, 318] on input "True" at bounding box center [402, 318] width 16 height 16
radio input "true"
click at [409, 388] on div at bounding box center [402, 383] width 16 height 16
click at [409, 388] on input "False" at bounding box center [402, 383] width 16 height 16
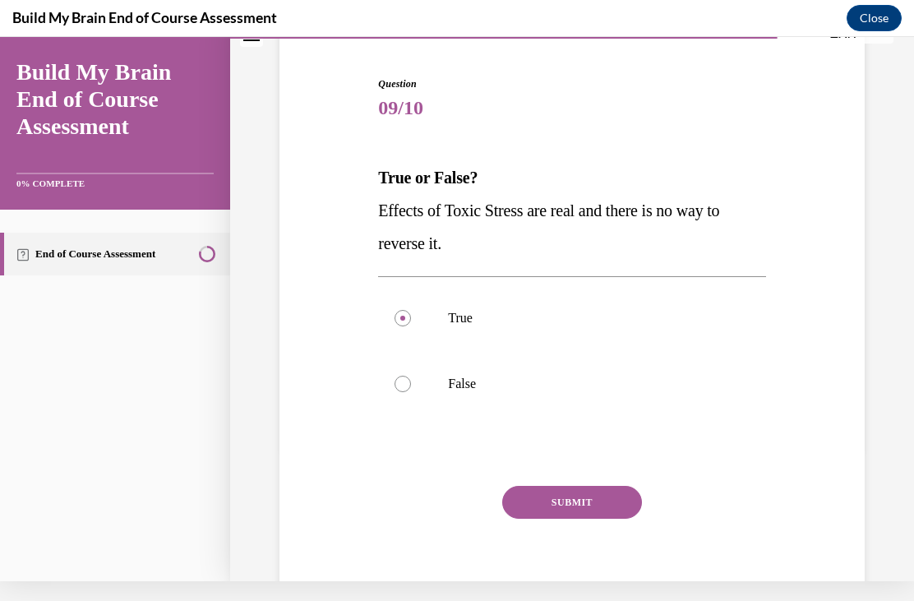
radio input "true"
click at [583, 500] on button "SUBMIT" at bounding box center [572, 502] width 140 height 33
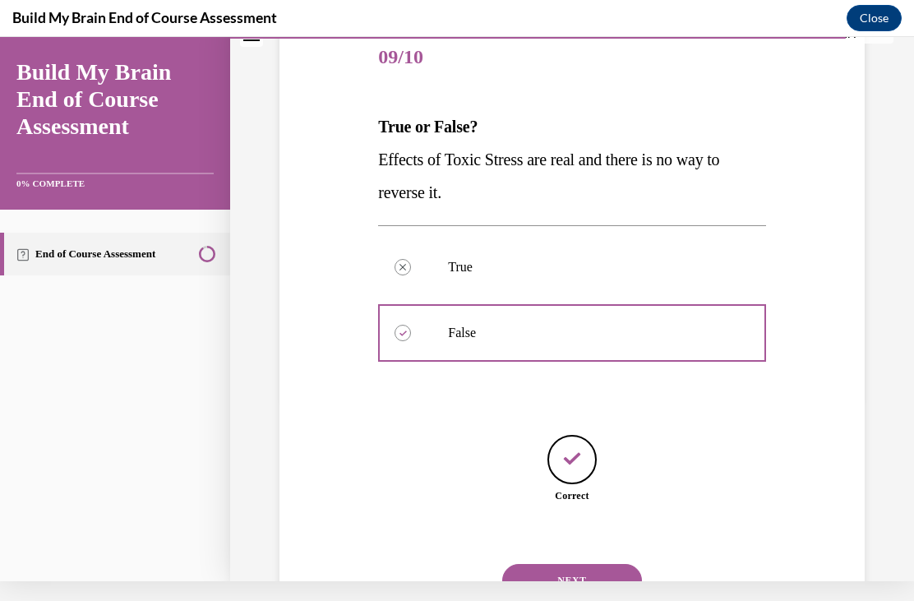
scroll to position [184, 0]
click at [605, 564] on button "NEXT" at bounding box center [572, 579] width 140 height 33
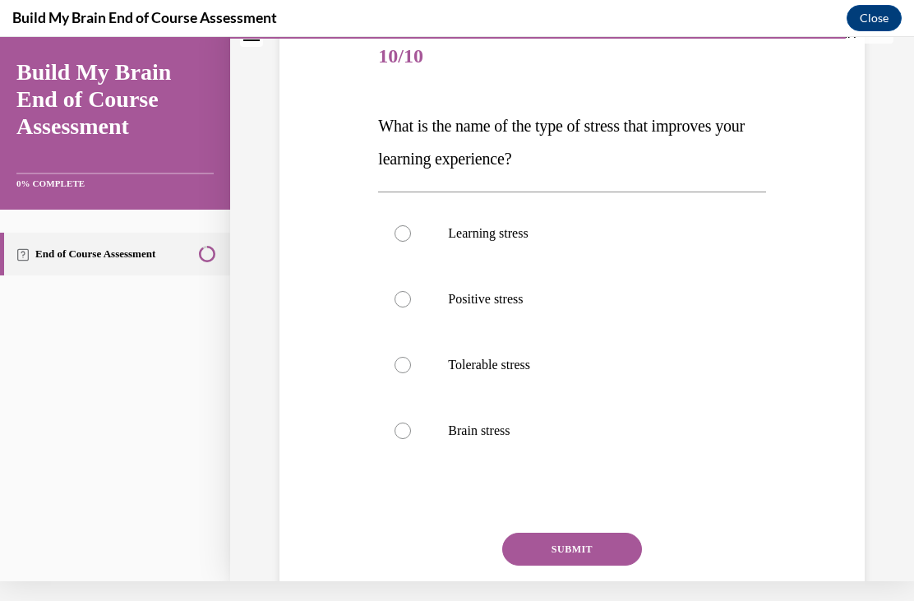
scroll to position [0, 0]
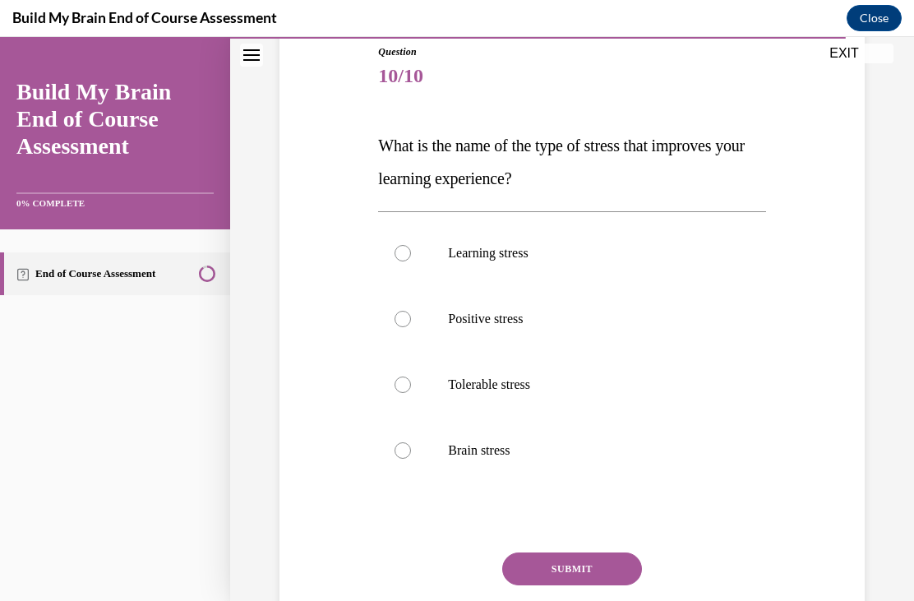
click at [412, 315] on label "Positive stress" at bounding box center [571, 319] width 387 height 66
click at [411, 315] on input "Positive stress" at bounding box center [402, 319] width 16 height 16
radio input "true"
click at [592, 565] on button "SUBMIT" at bounding box center [572, 568] width 140 height 33
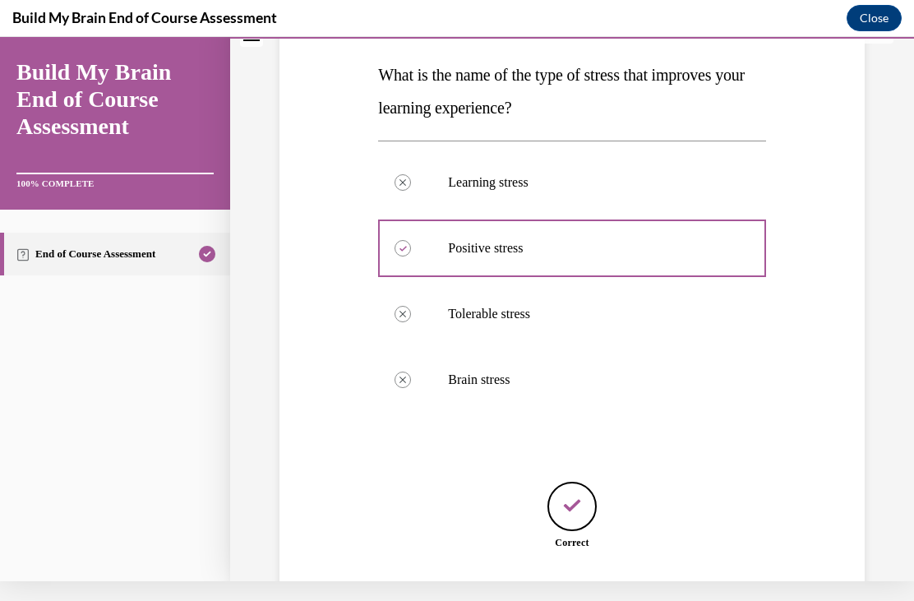
scroll to position [283, 0]
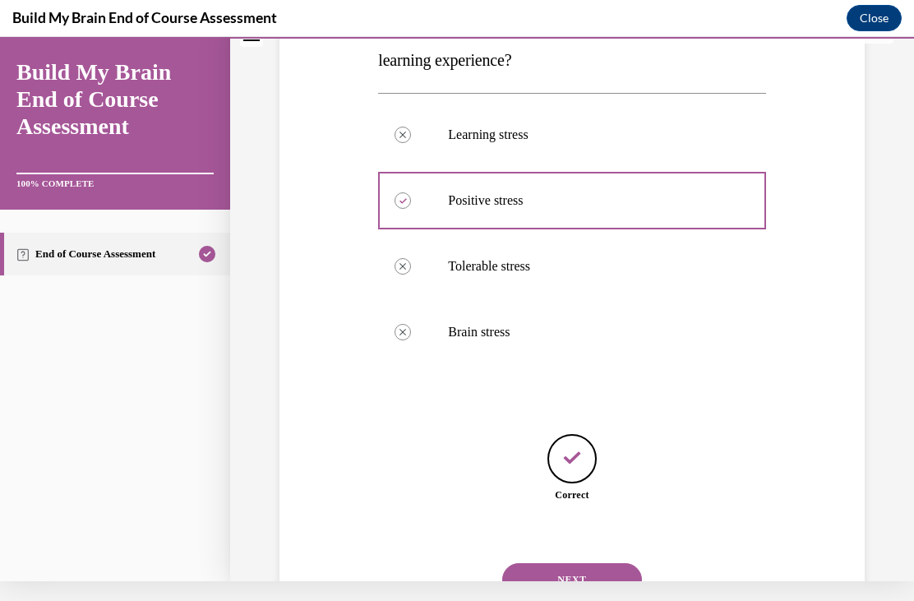
click at [593, 573] on button "NEXT" at bounding box center [572, 579] width 140 height 33
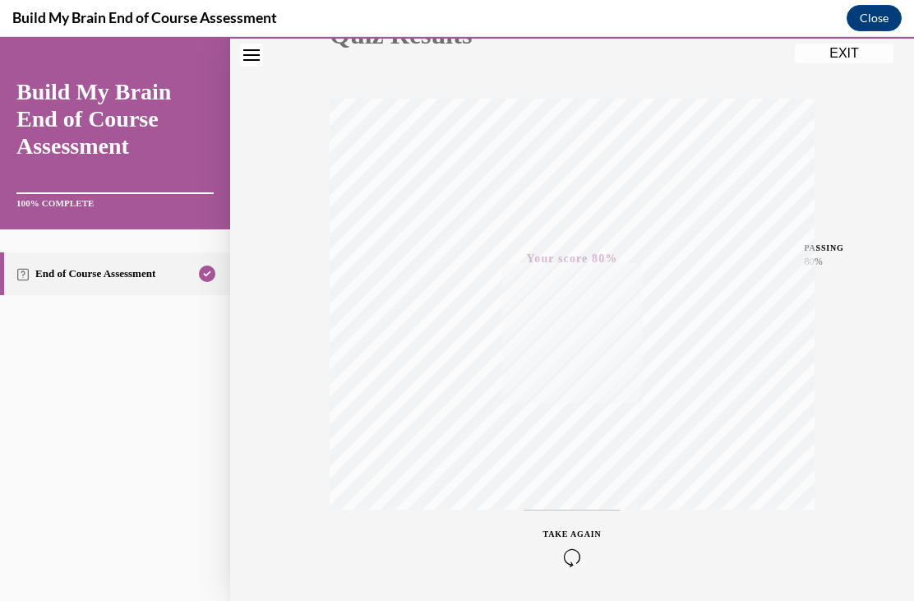
scroll to position [226, 0]
click at [839, 56] on button "EXIT" at bounding box center [843, 54] width 99 height 20
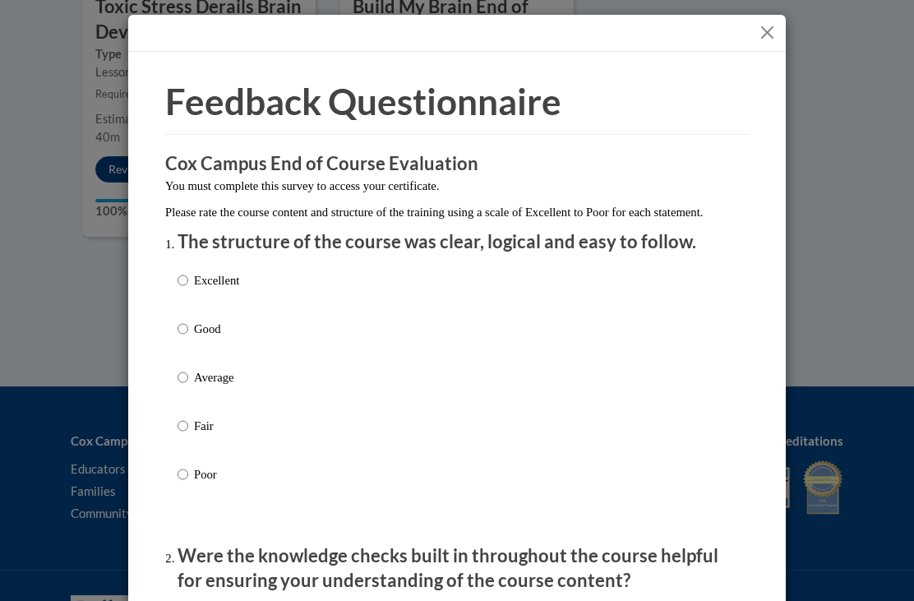
click at [182, 273] on input "Excellent" at bounding box center [182, 280] width 11 height 18
radio input "true"
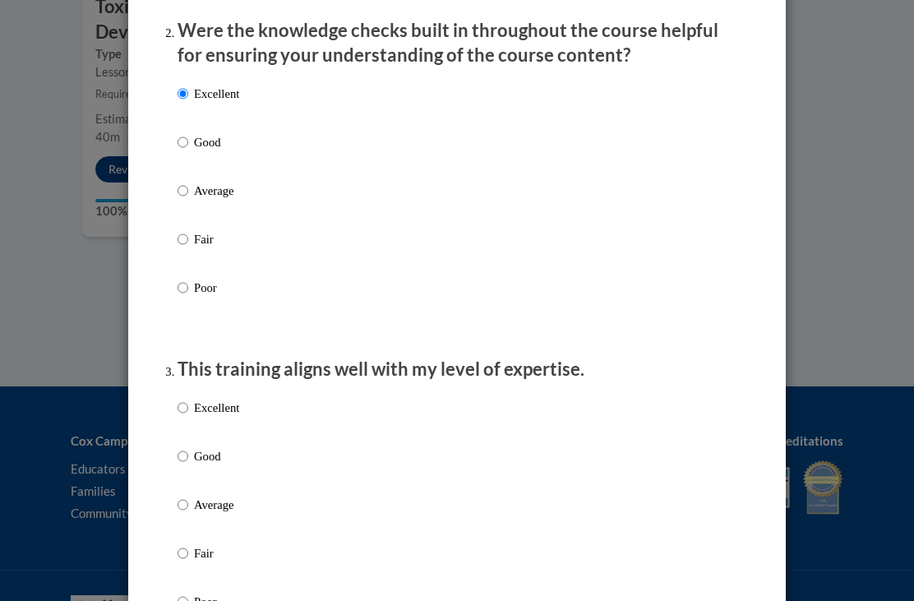
scroll to position [569, 0]
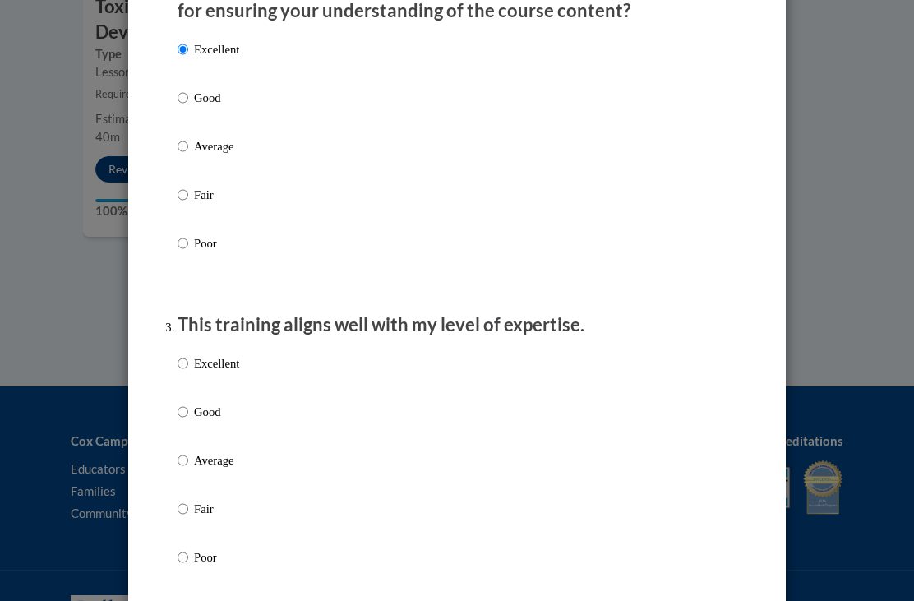
click at [181, 367] on input "Excellent" at bounding box center [182, 363] width 11 height 18
radio input "true"
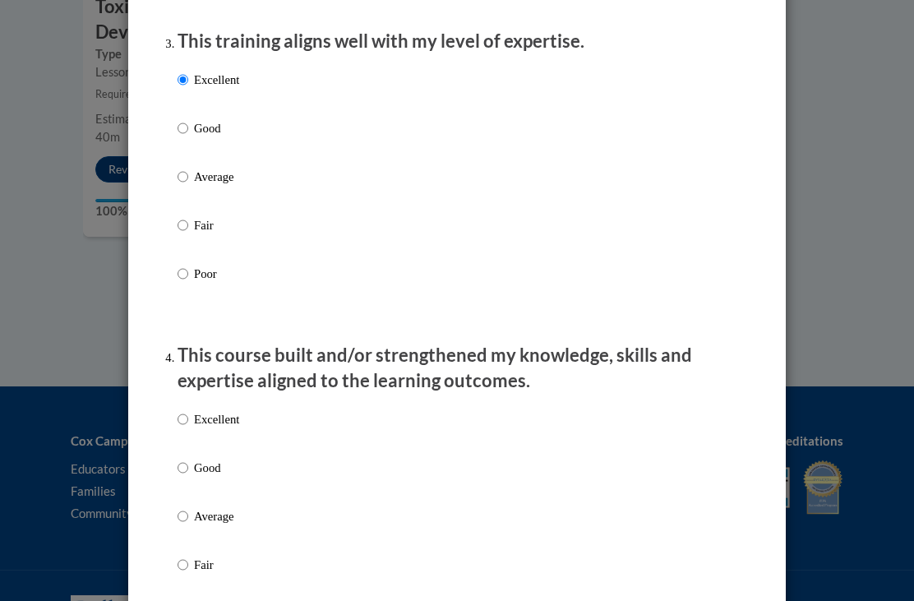
click at [187, 416] on input "Excellent" at bounding box center [182, 419] width 11 height 18
radio input "true"
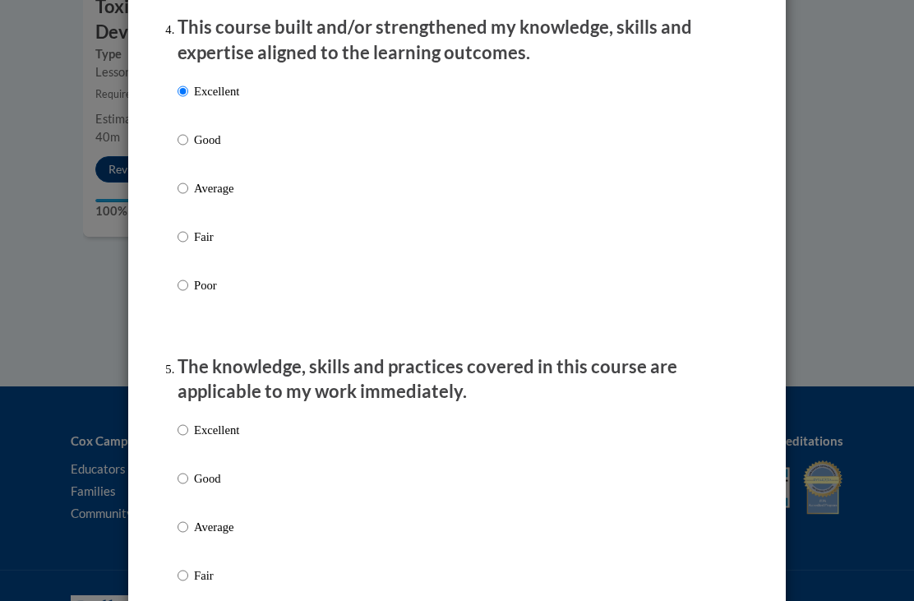
scroll to position [1206, 0]
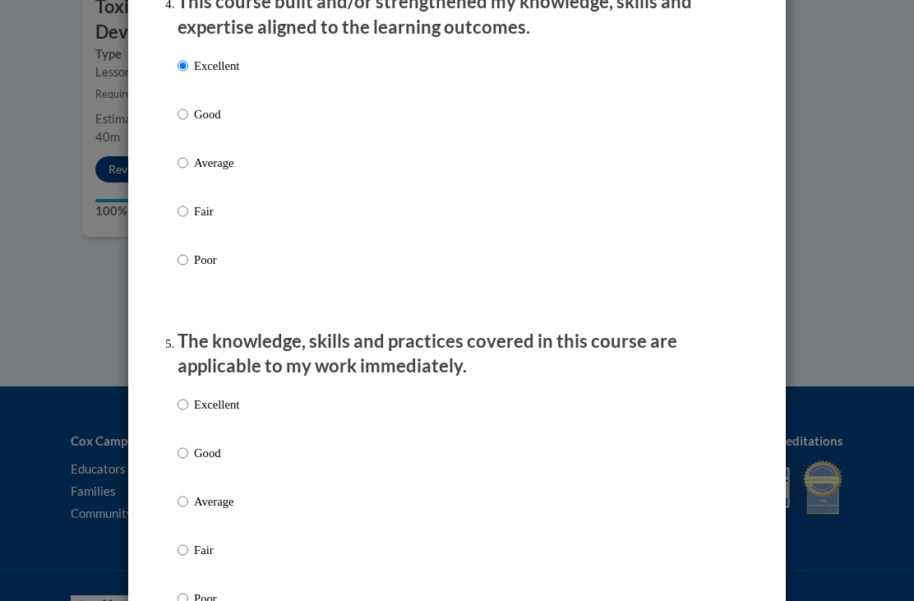
click at [202, 397] on p "Excellent" at bounding box center [216, 404] width 45 height 18
click at [188, 397] on input "Excellent" at bounding box center [182, 404] width 11 height 18
radio input "true"
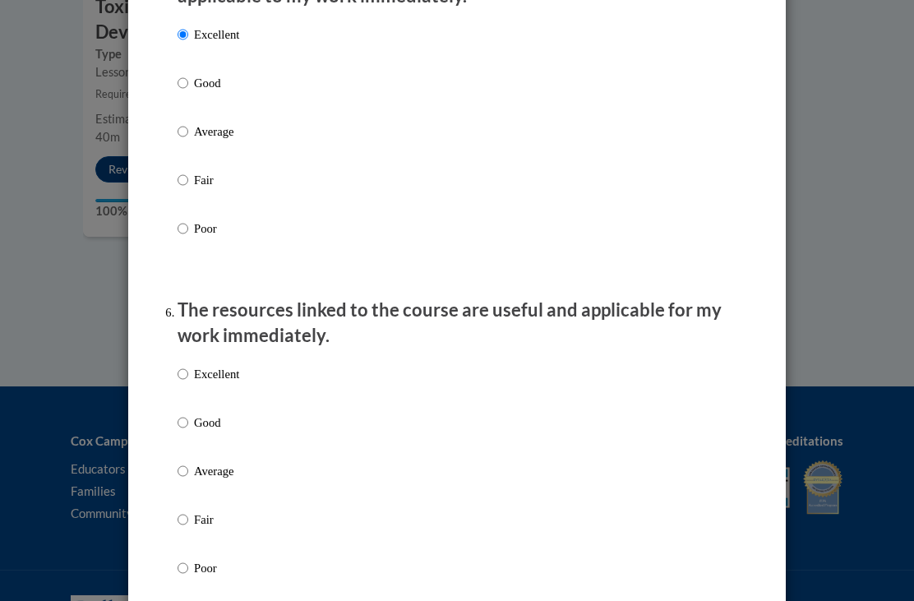
scroll to position [1576, 0]
click at [186, 367] on input "Excellent" at bounding box center [182, 374] width 11 height 18
radio input "true"
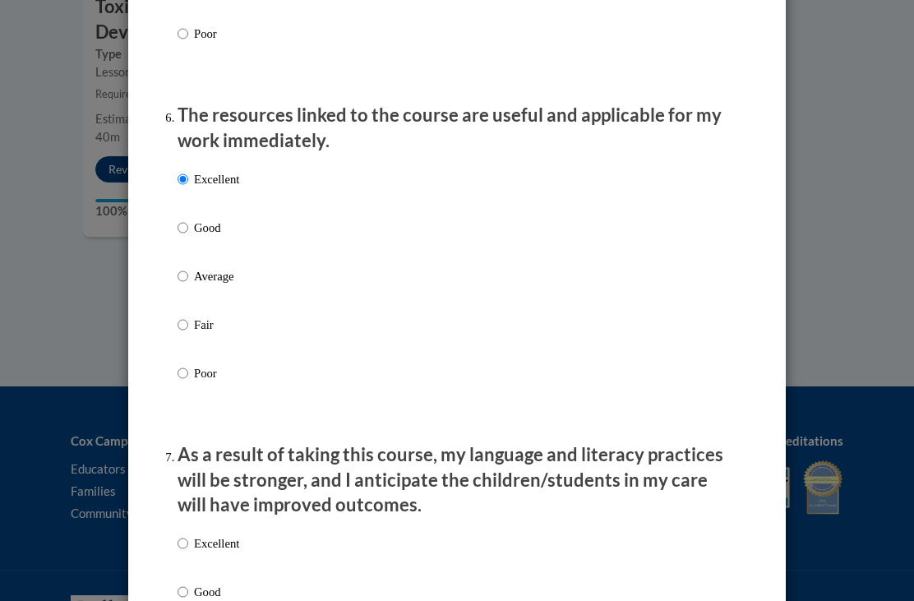
scroll to position [1773, 0]
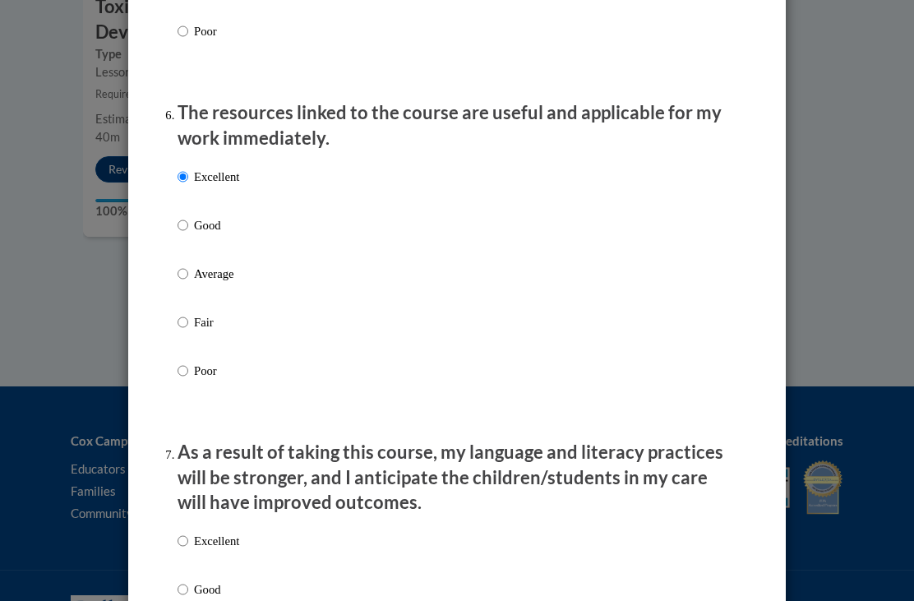
click at [188, 532] on input "Excellent" at bounding box center [182, 541] width 11 height 18
radio input "true"
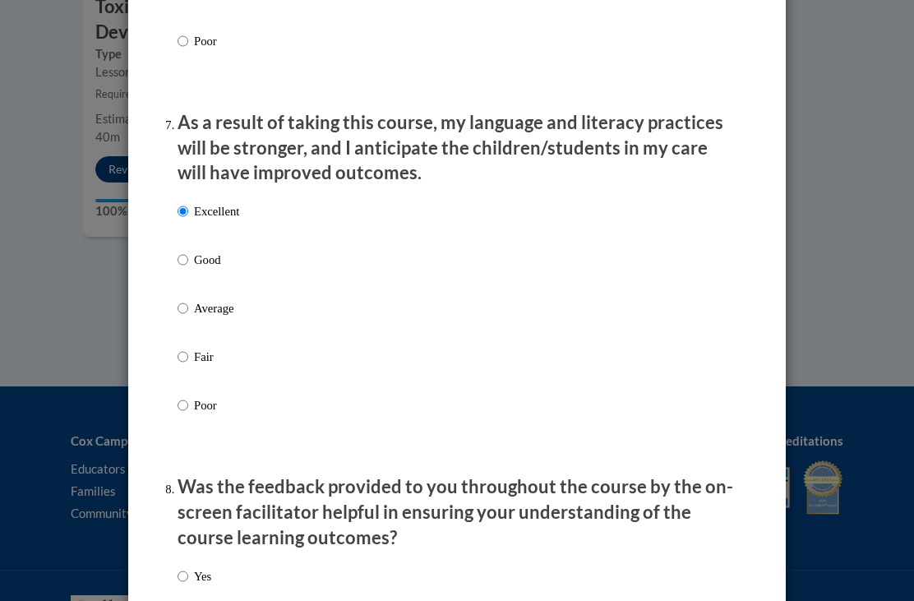
scroll to position [2164, 0]
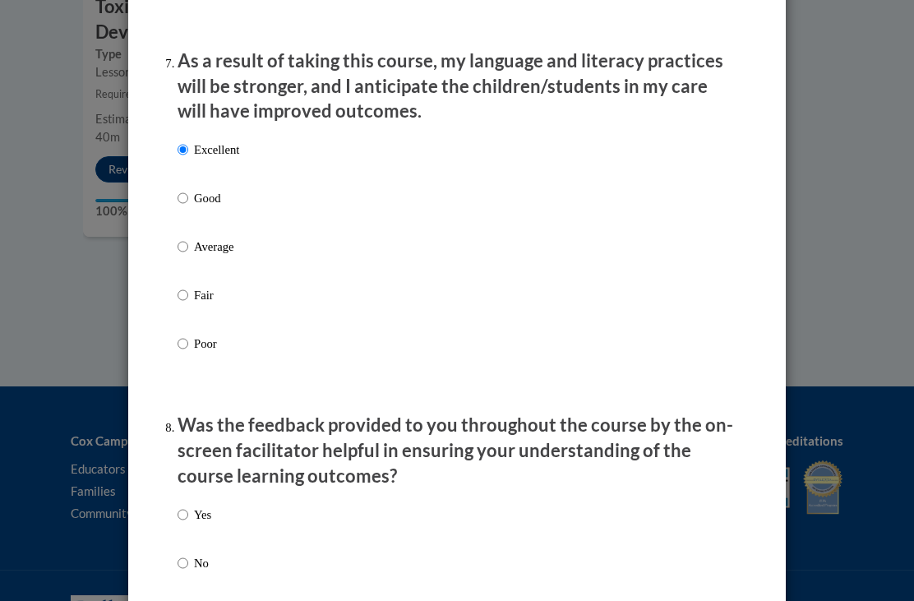
click at [192, 497] on div "Yes No" at bounding box center [194, 551] width 34 height 109
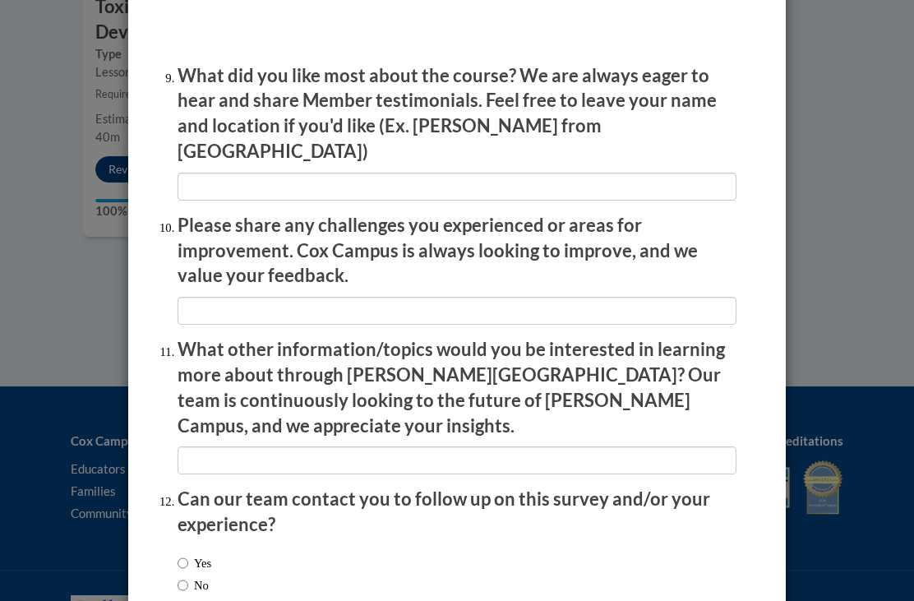
scroll to position [2732, 0]
click at [188, 577] on input "No" at bounding box center [182, 586] width 11 height 18
radio input "true"
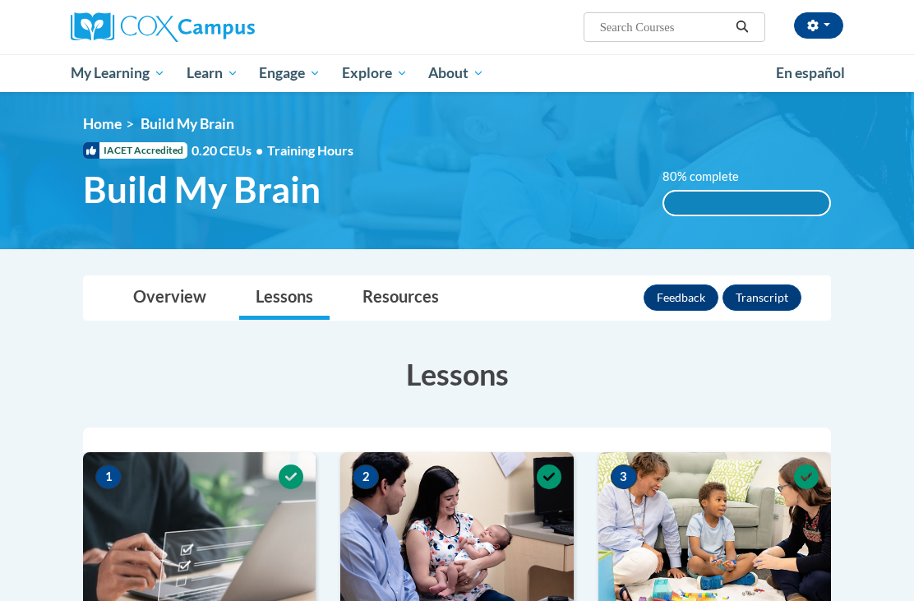
scroll to position [0, 0]
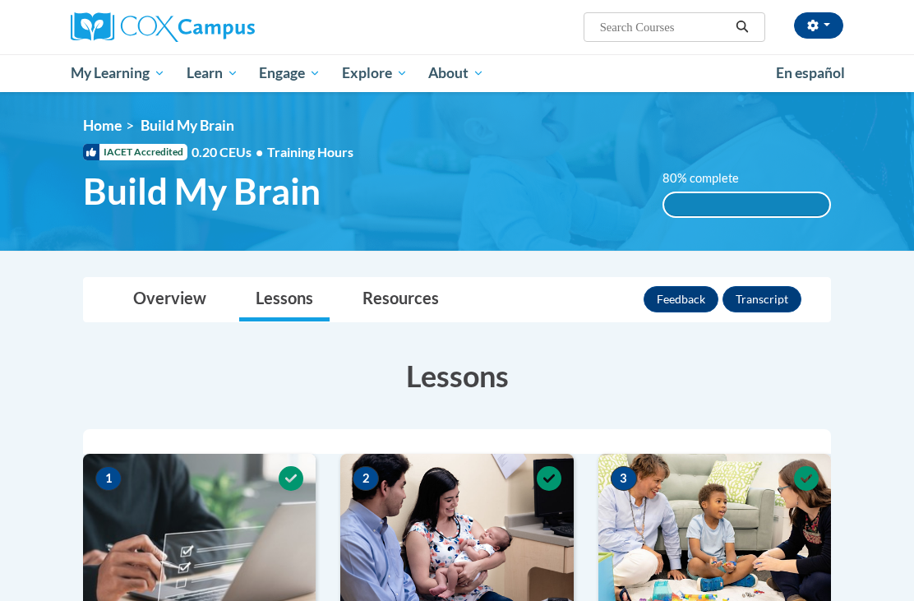
click at [681, 297] on button "Feedback" at bounding box center [680, 299] width 75 height 26
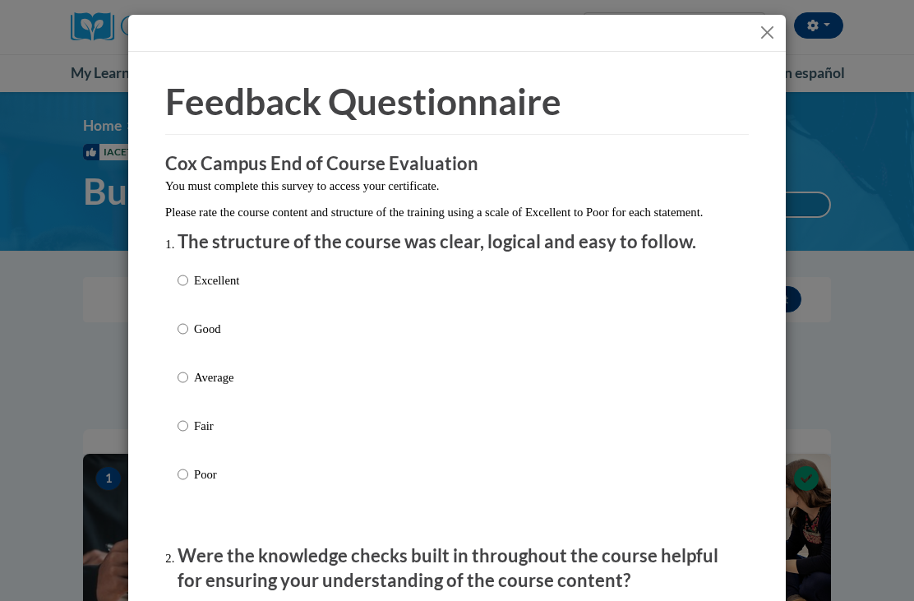
click at [177, 275] on input "Excellent" at bounding box center [182, 280] width 11 height 18
radio input "true"
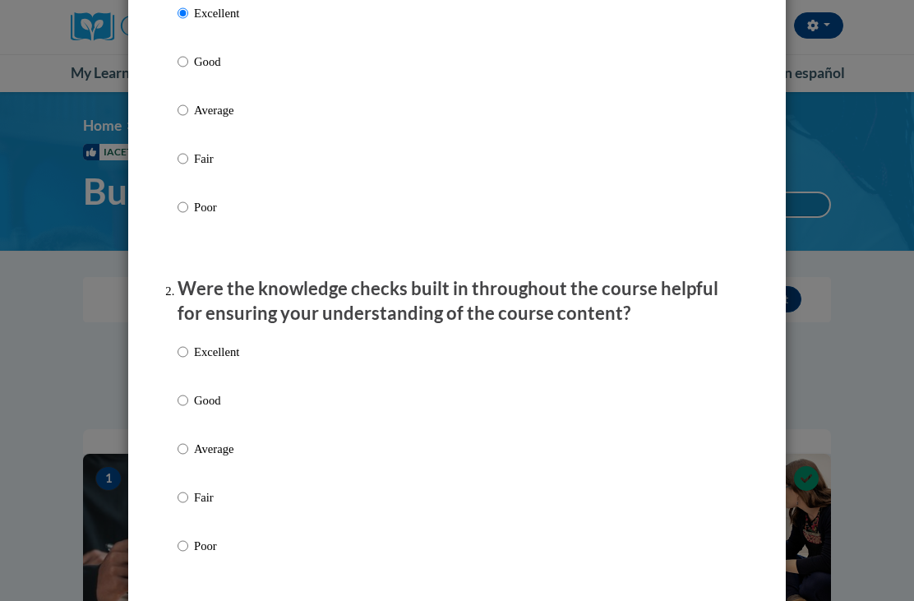
scroll to position [281, 0]
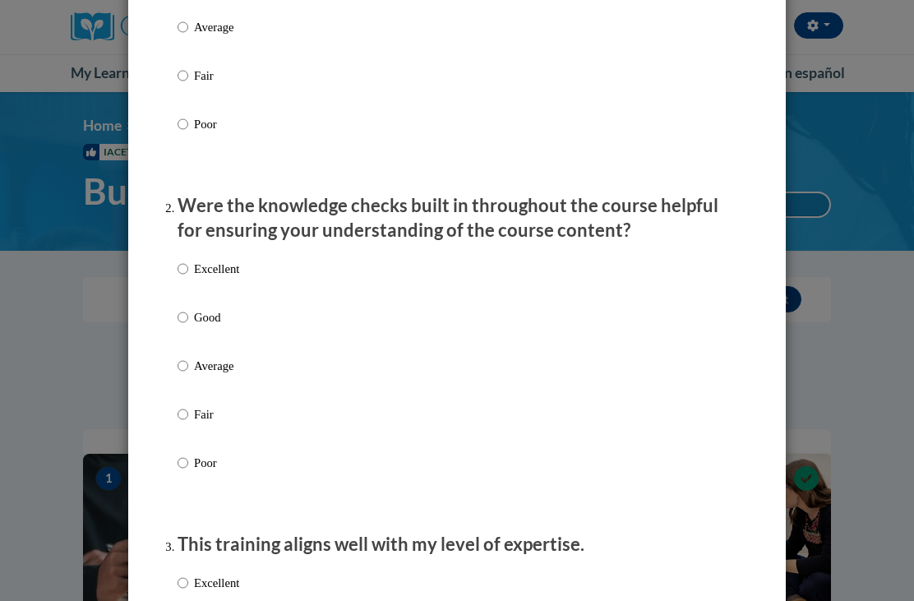
scroll to position [345, 0]
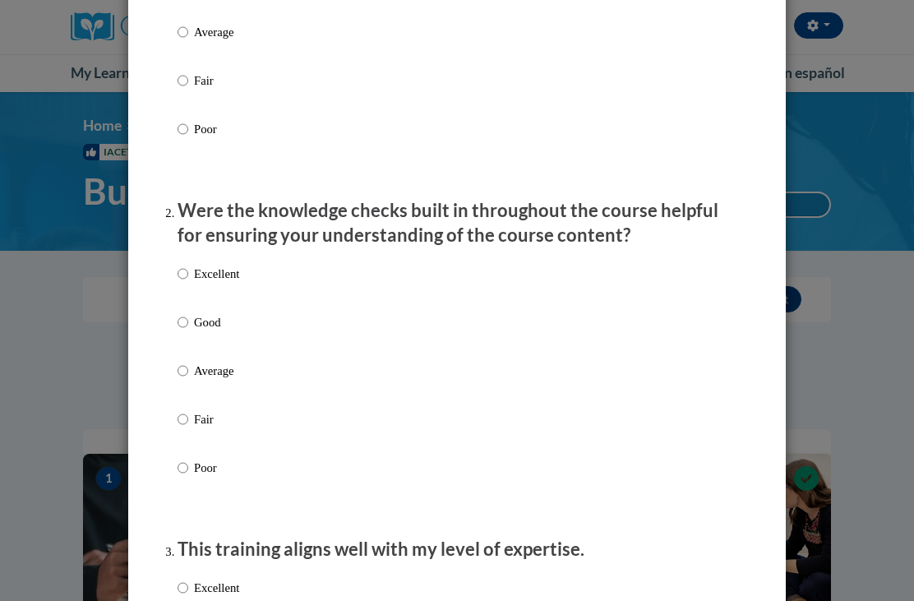
click at [182, 271] on input "Excellent" at bounding box center [182, 274] width 11 height 18
radio input "true"
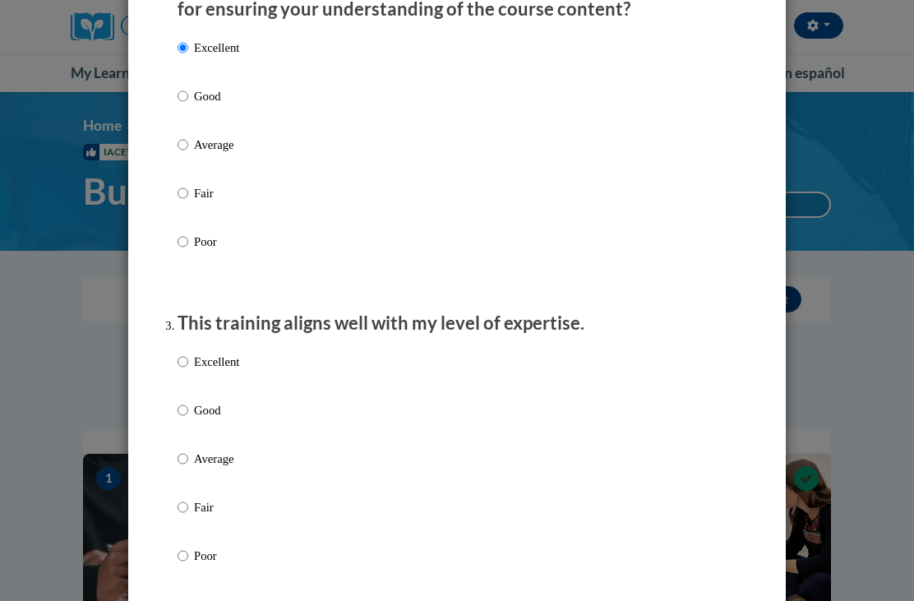
scroll to position [568, 0]
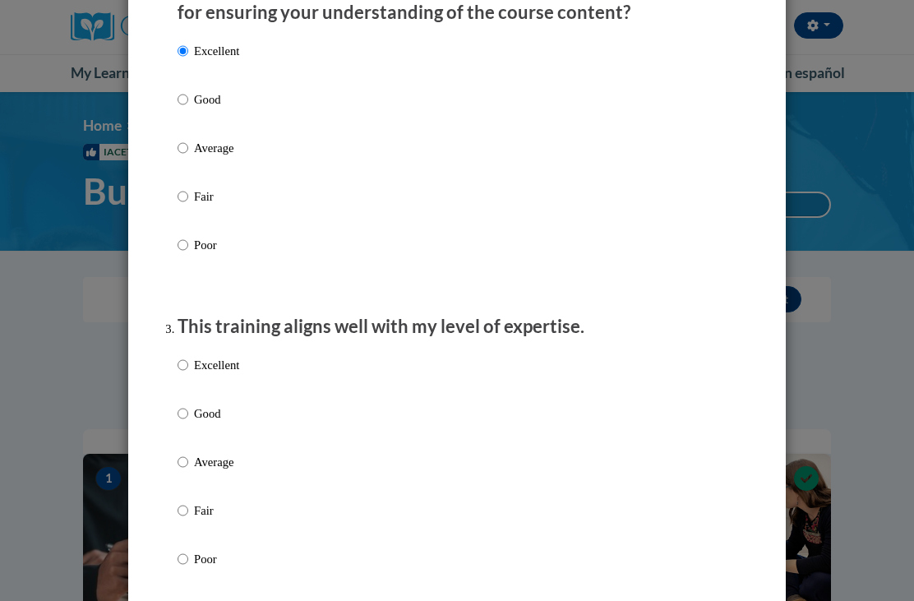
click at [200, 361] on p "Excellent" at bounding box center [216, 365] width 45 height 18
click at [188, 361] on input "Excellent" at bounding box center [182, 365] width 11 height 18
radio input "true"
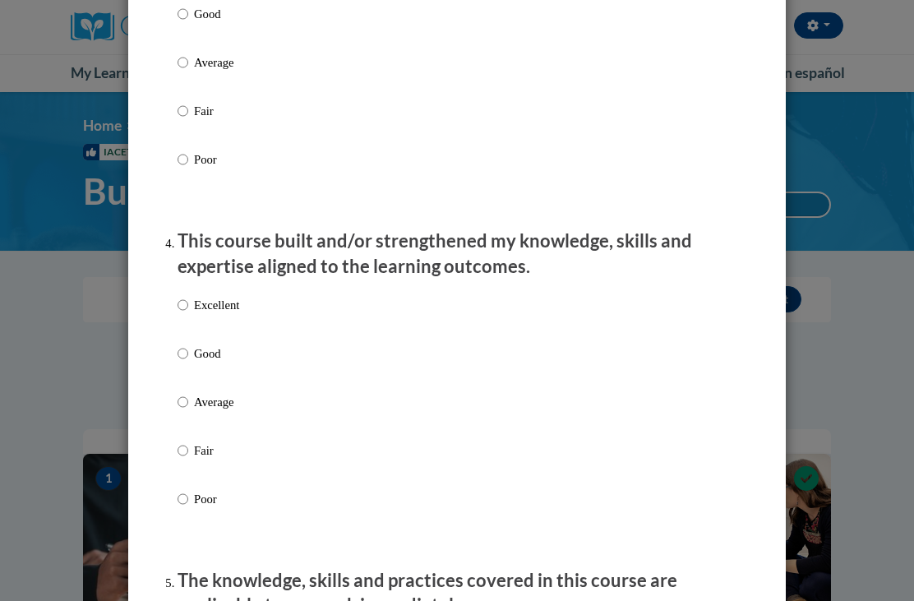
scroll to position [969, 0]
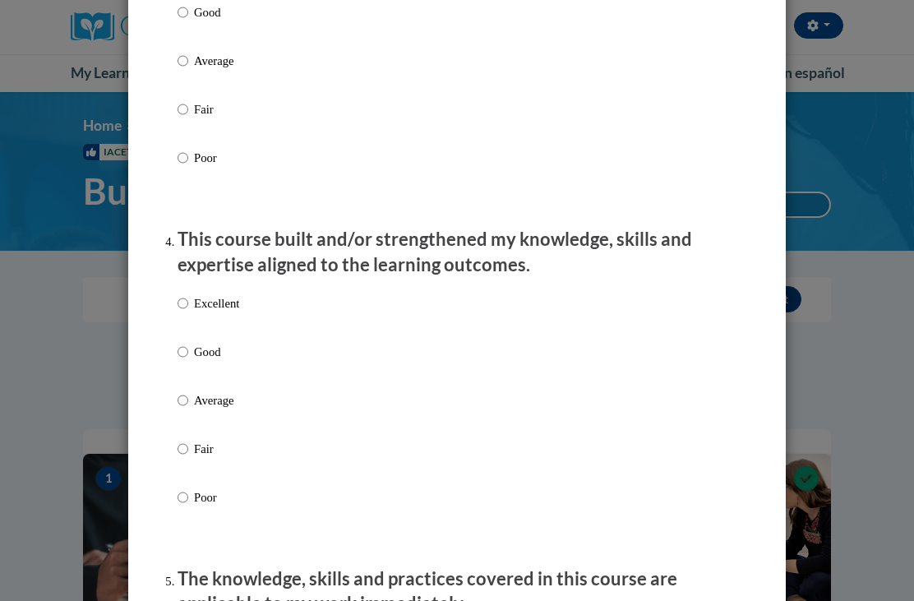
click at [181, 302] on input "Excellent" at bounding box center [182, 303] width 11 height 18
radio input "true"
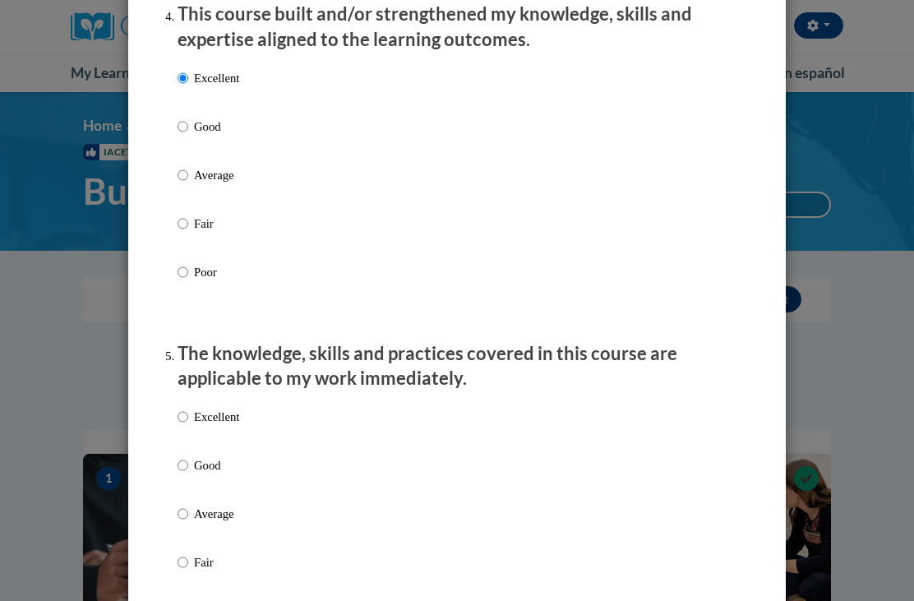
scroll to position [1203, 0]
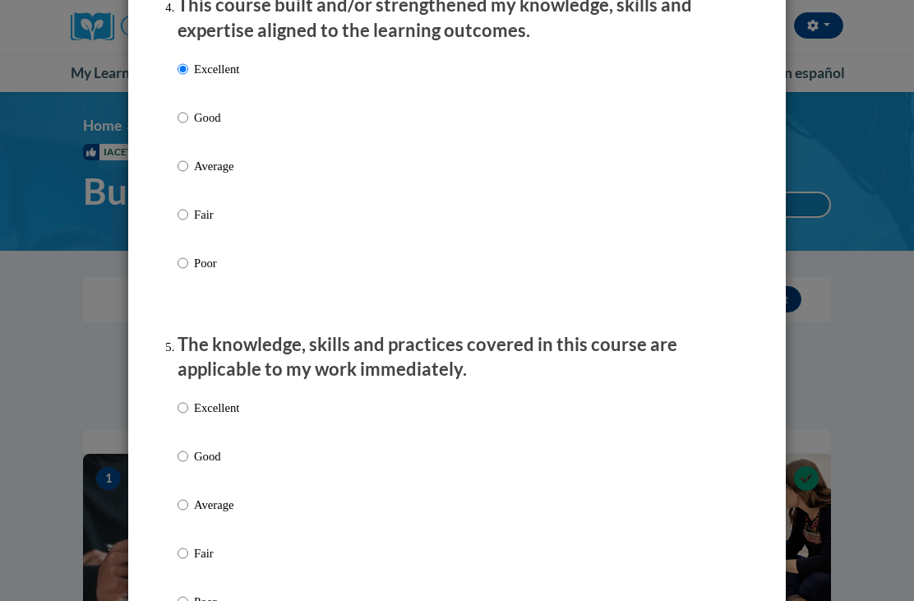
click at [202, 404] on p "Excellent" at bounding box center [216, 407] width 45 height 18
click at [188, 404] on input "Excellent" at bounding box center [182, 407] width 11 height 18
radio input "true"
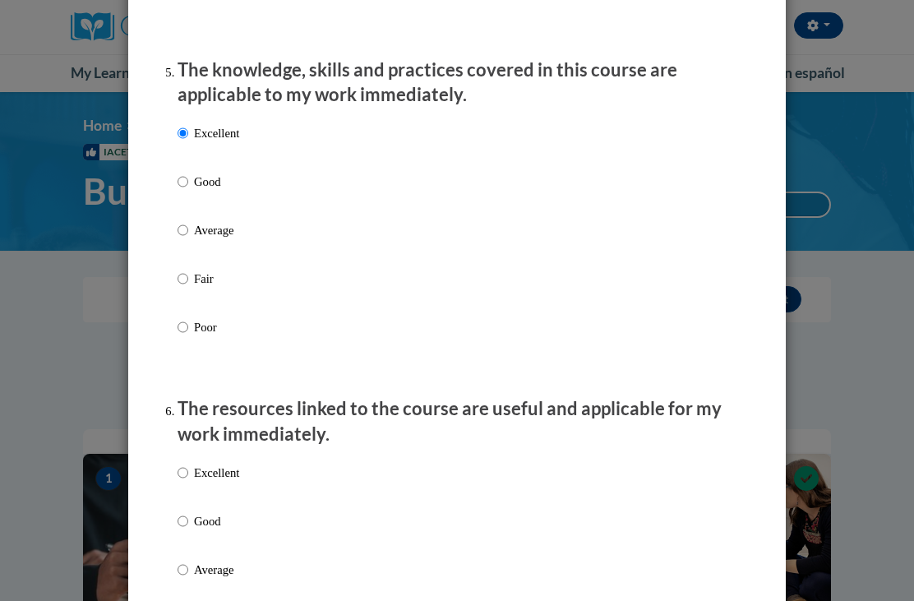
scroll to position [1561, 0]
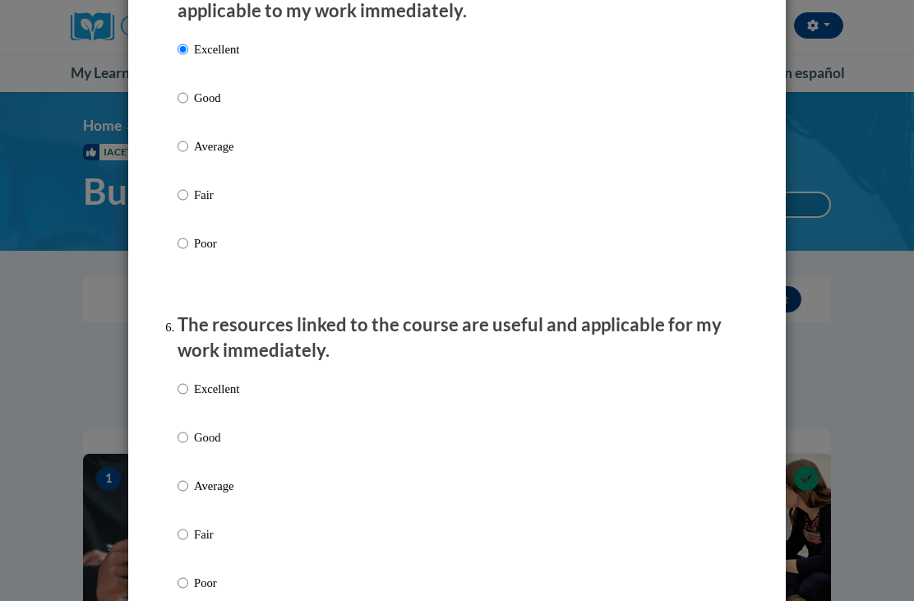
click at [188, 380] on input "Excellent" at bounding box center [182, 389] width 11 height 18
radio input "true"
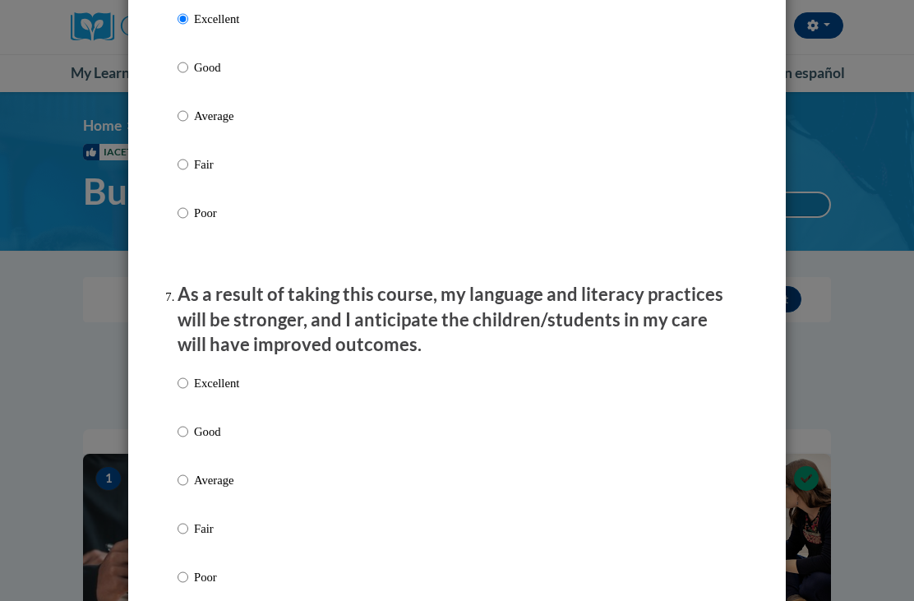
scroll to position [1934, 0]
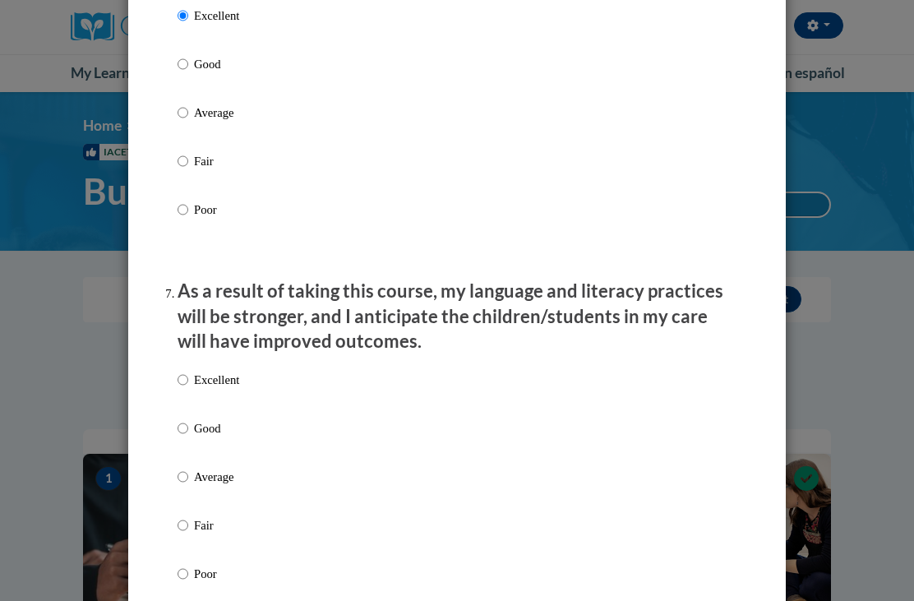
click at [187, 378] on input "Excellent" at bounding box center [182, 380] width 11 height 18
radio input "true"
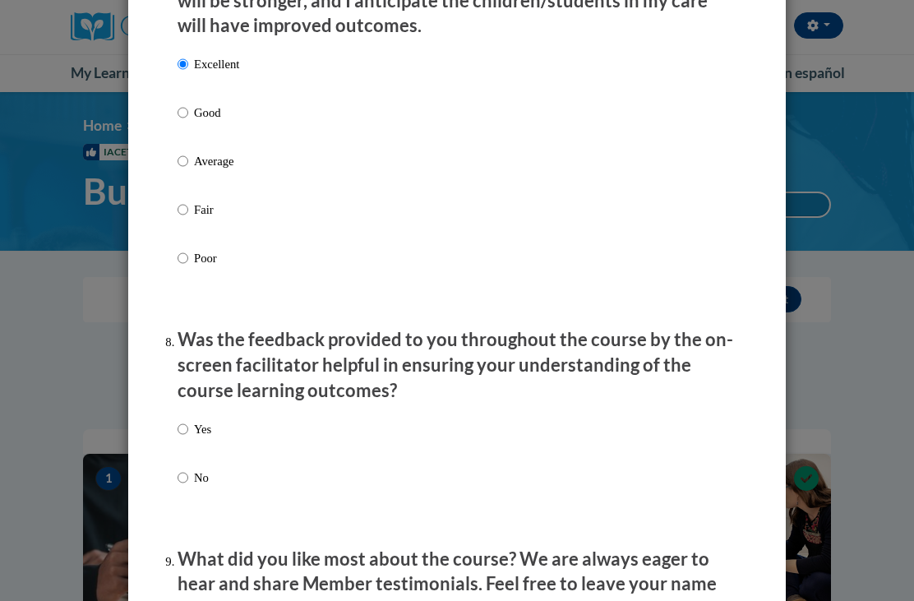
scroll to position [2249, 0]
click at [180, 421] on input "Yes" at bounding box center [182, 430] width 11 height 18
radio input "true"
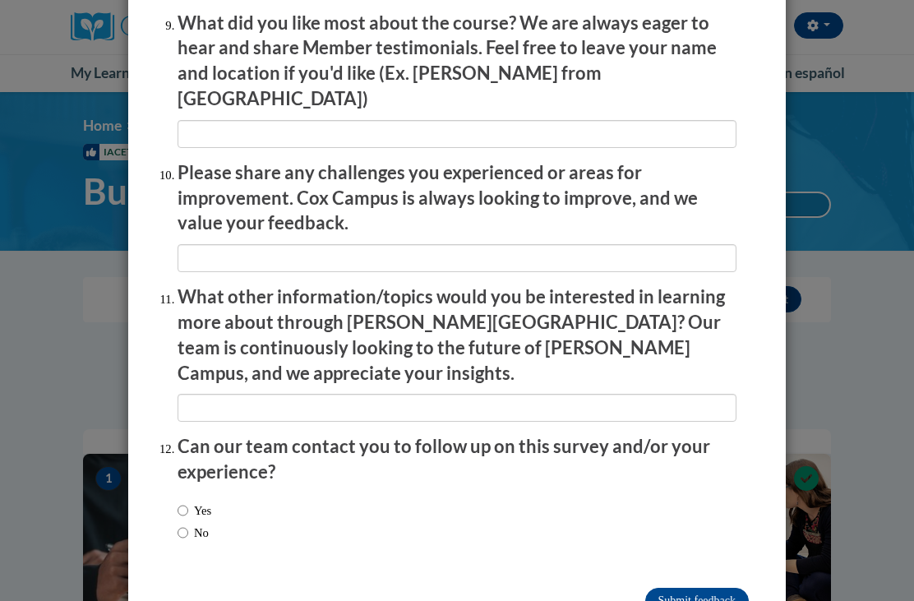
scroll to position [2784, 0]
click at [188, 502] on input "Yes" at bounding box center [182, 511] width 11 height 18
radio input "true"
click at [180, 524] on input "No" at bounding box center [182, 533] width 11 height 18
radio input "true"
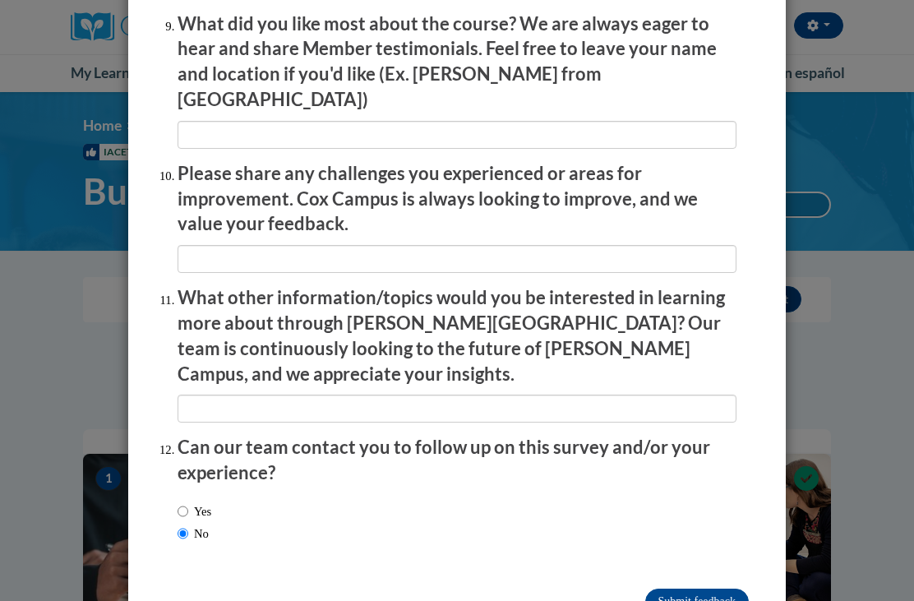
click at [721, 588] on input "Submit feedback" at bounding box center [697, 601] width 104 height 26
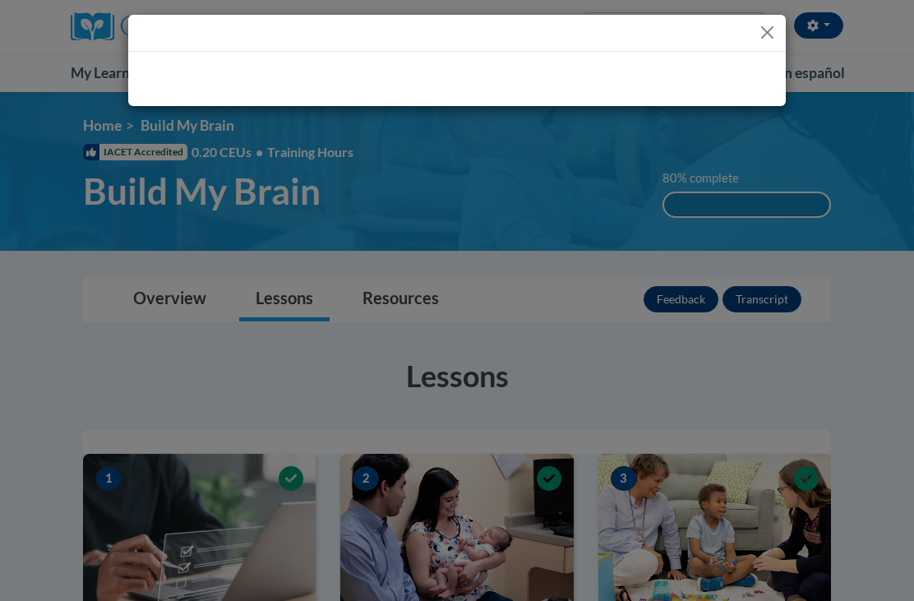
scroll to position [0, 0]
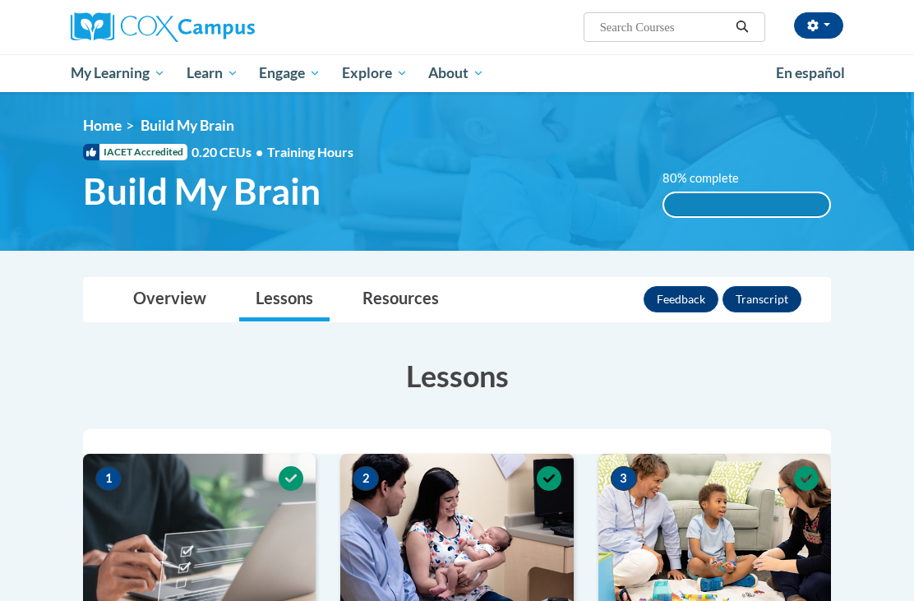
click at [776, 295] on button "Transcript" at bounding box center [761, 299] width 79 height 26
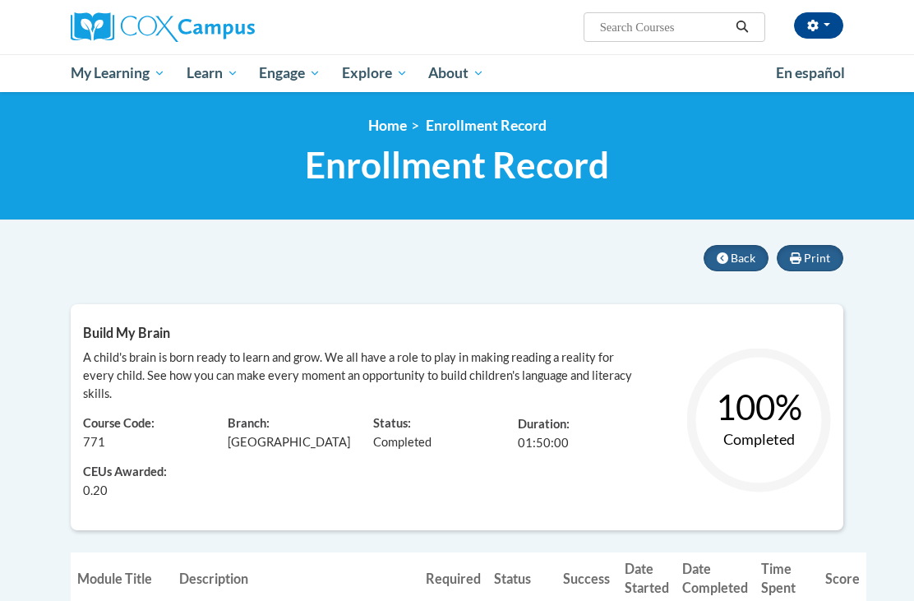
click at [0, 0] on span "Certificates" at bounding box center [0, 0] width 0 height 0
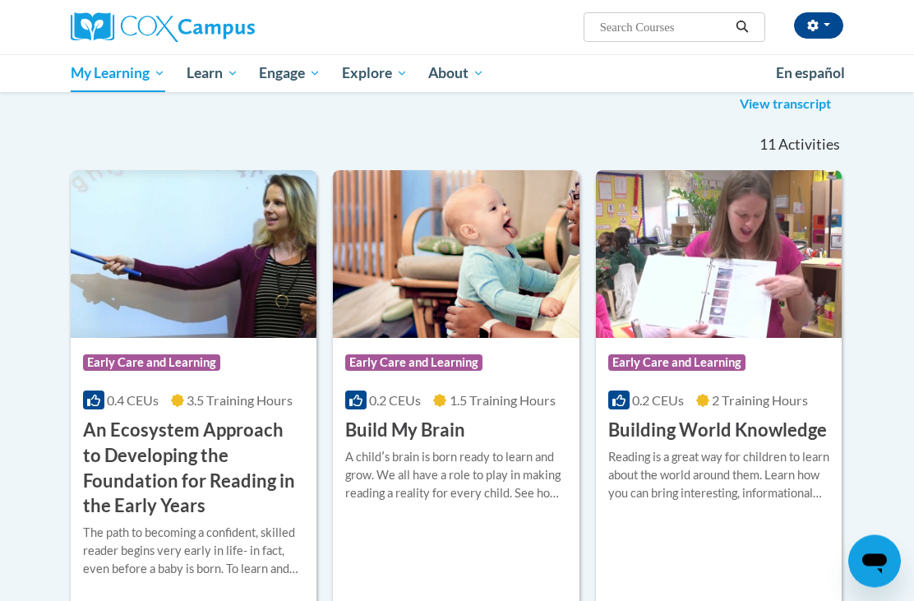
scroll to position [243, 0]
click at [454, 269] on img at bounding box center [456, 254] width 246 height 168
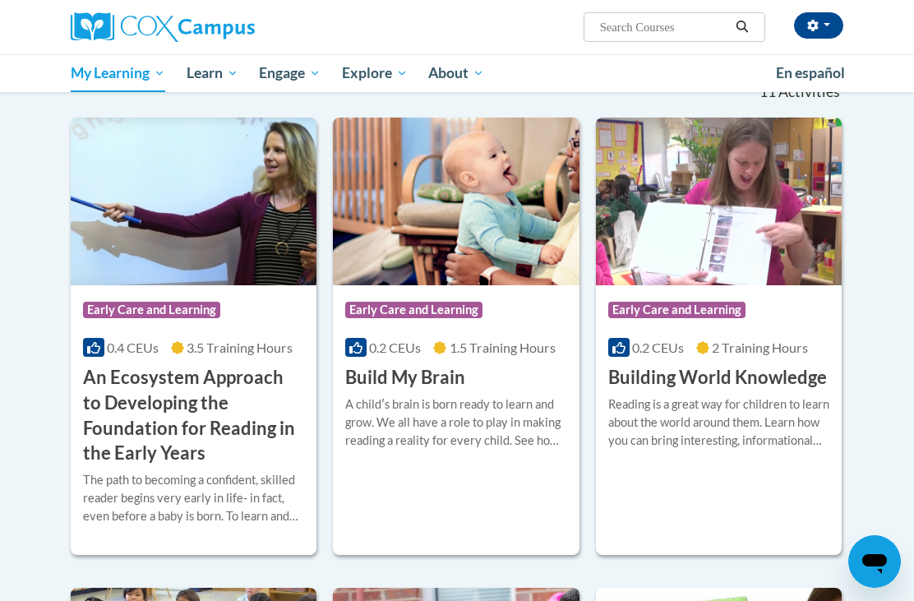
click at [0, 0] on span "Early Care and Learning" at bounding box center [0, 0] width 0 height 0
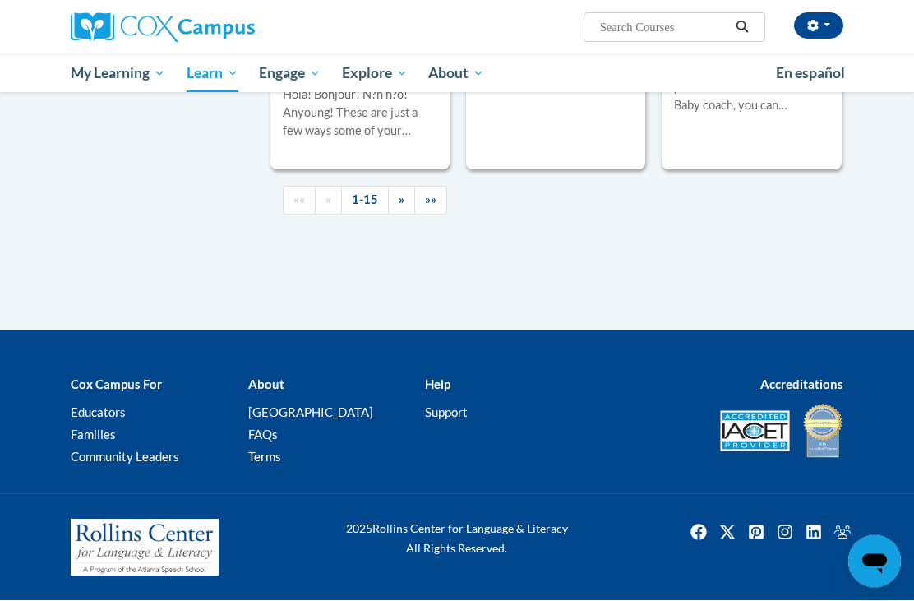
scroll to position [2792, 0]
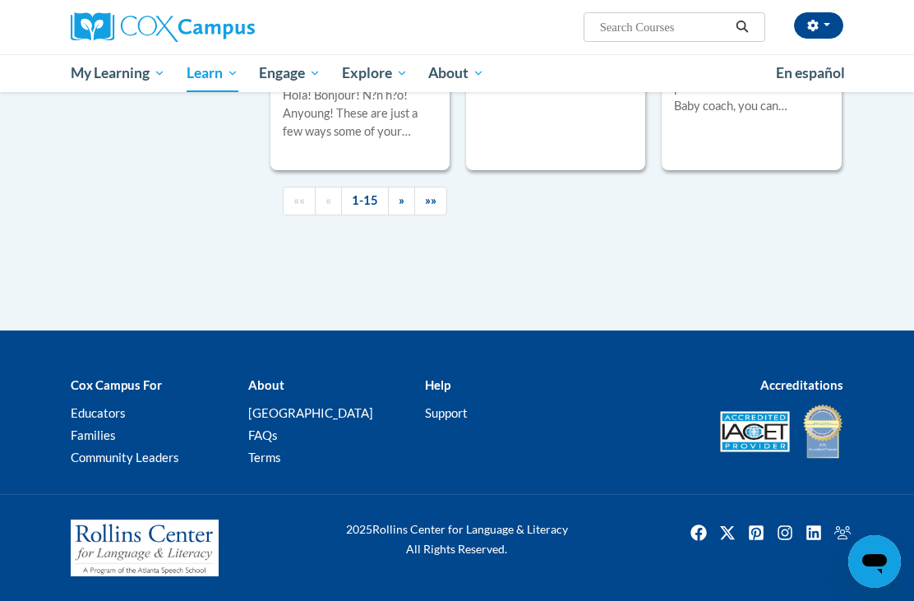
click at [435, 207] on span "»»" at bounding box center [431, 200] width 12 height 14
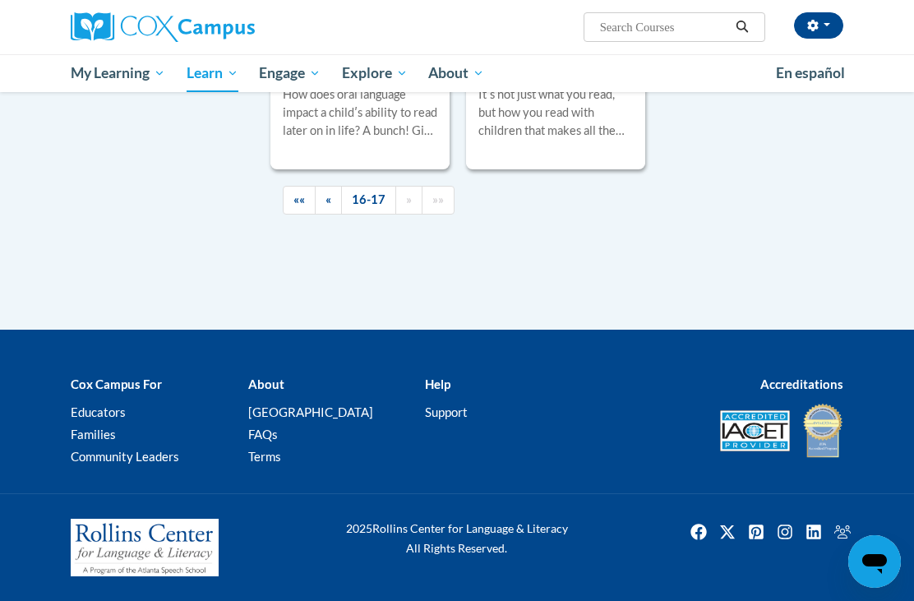
scroll to position [746, 0]
click at [297, 206] on span "««" at bounding box center [299, 199] width 12 height 14
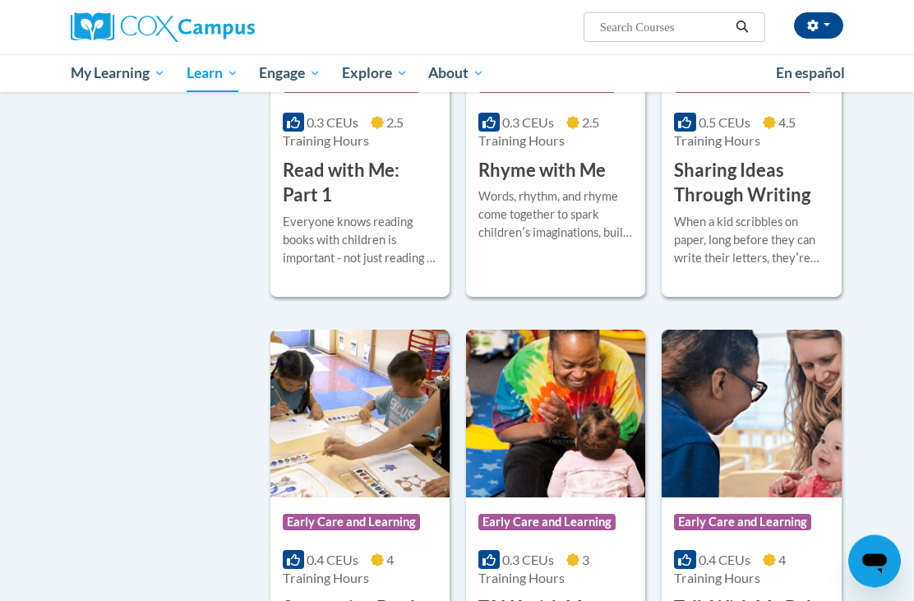
scroll to position [2187, 0]
